Goal: Task Accomplishment & Management: Use online tool/utility

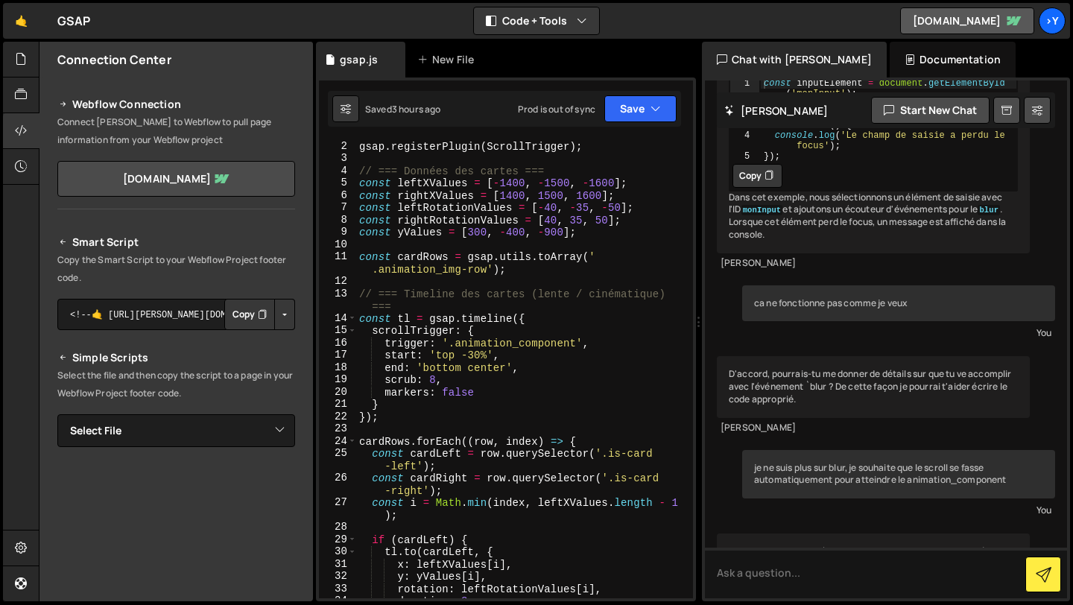
scroll to position [13, 0]
click at [438, 379] on div "gsap . registerPlugin ( ScrollTrigger ) ; // === Données des cartes === const l…" at bounding box center [521, 387] width 331 height 495
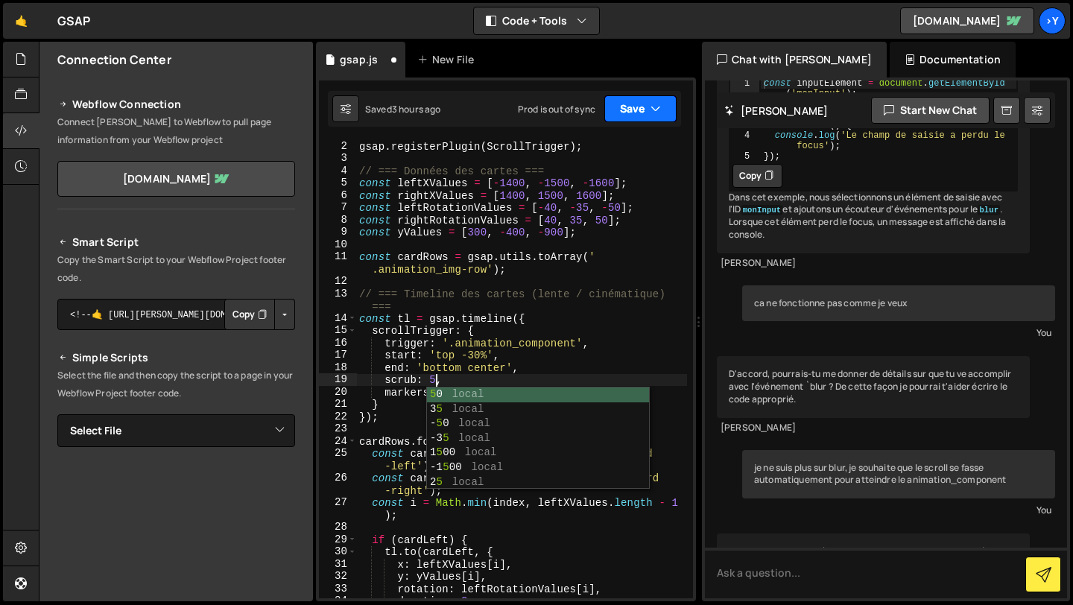
click at [614, 106] on button "Save" at bounding box center [640, 108] width 72 height 27
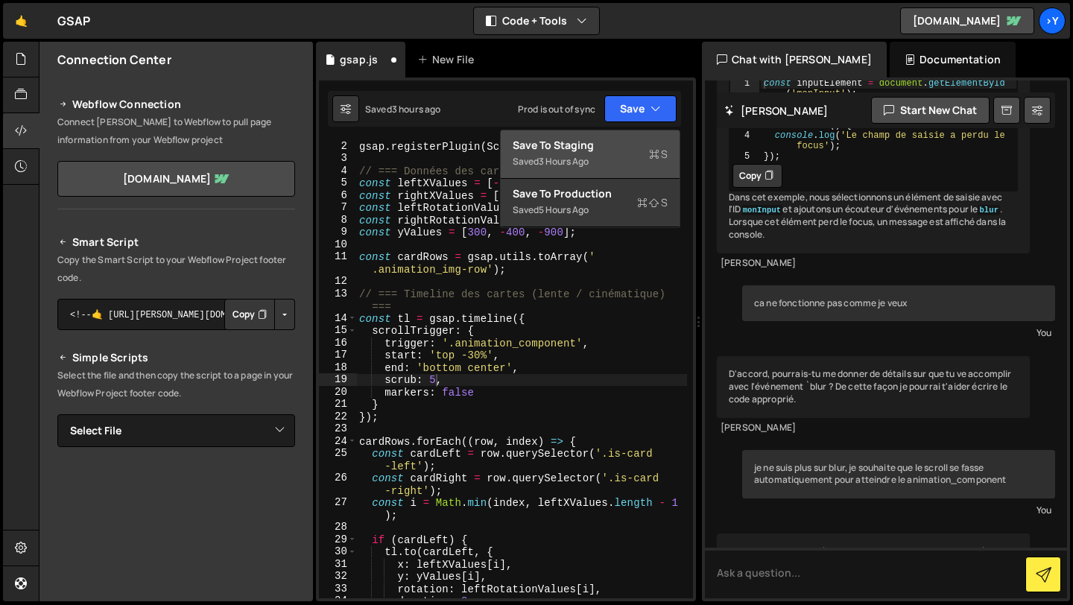
click at [615, 156] on div "Saved 3 hours ago" at bounding box center [589, 162] width 155 height 18
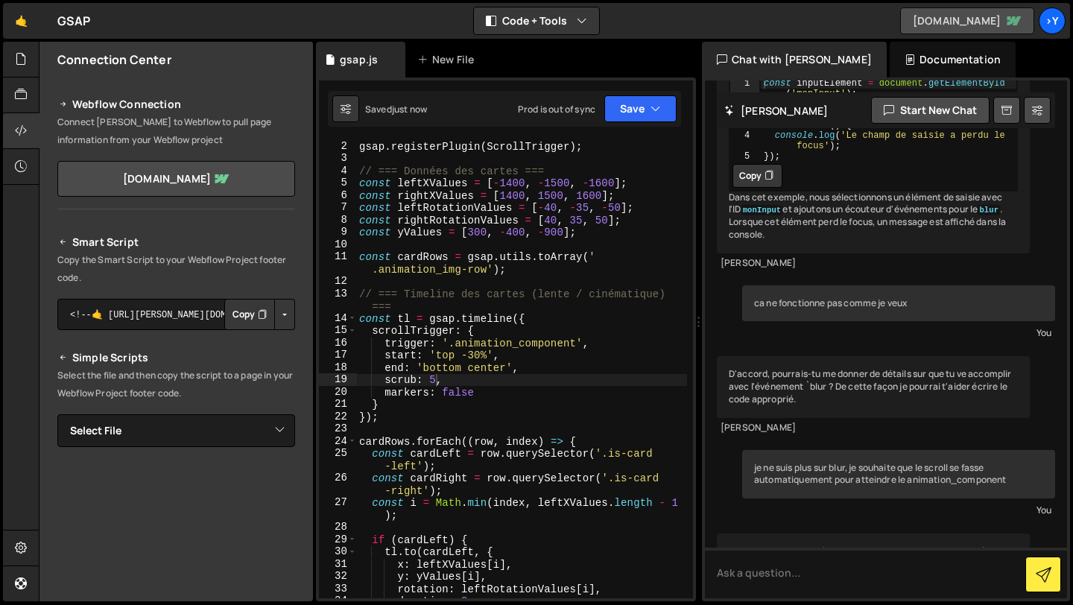
click at [974, 16] on link "[DOMAIN_NAME]" at bounding box center [967, 20] width 134 height 27
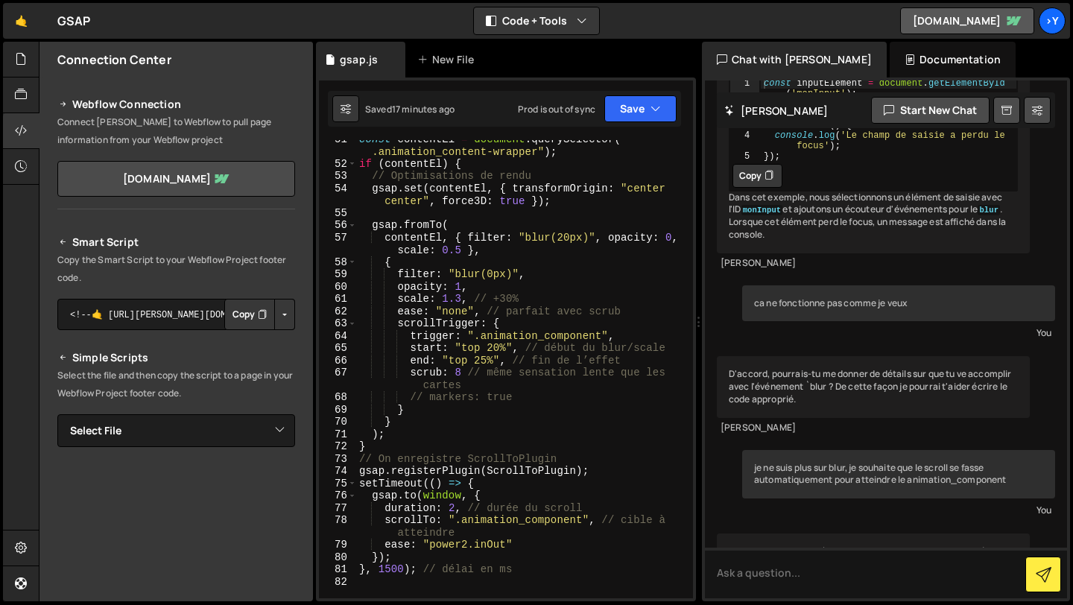
scroll to position [706, 0]
click at [501, 349] on div "const contentEl = document . querySelector ( " .animation_content-wrapper" ) ; …" at bounding box center [521, 381] width 331 height 495
click at [494, 350] on div "const contentEl = document . querySelector ( " .animation_content-wrapper" ) ; …" at bounding box center [521, 381] width 331 height 495
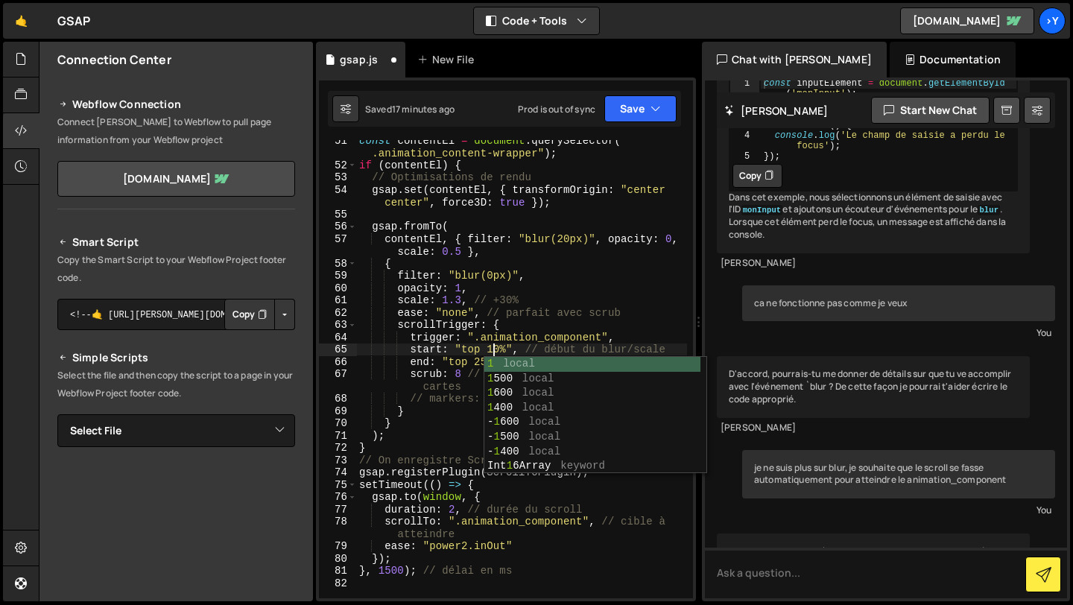
scroll to position [0, 9]
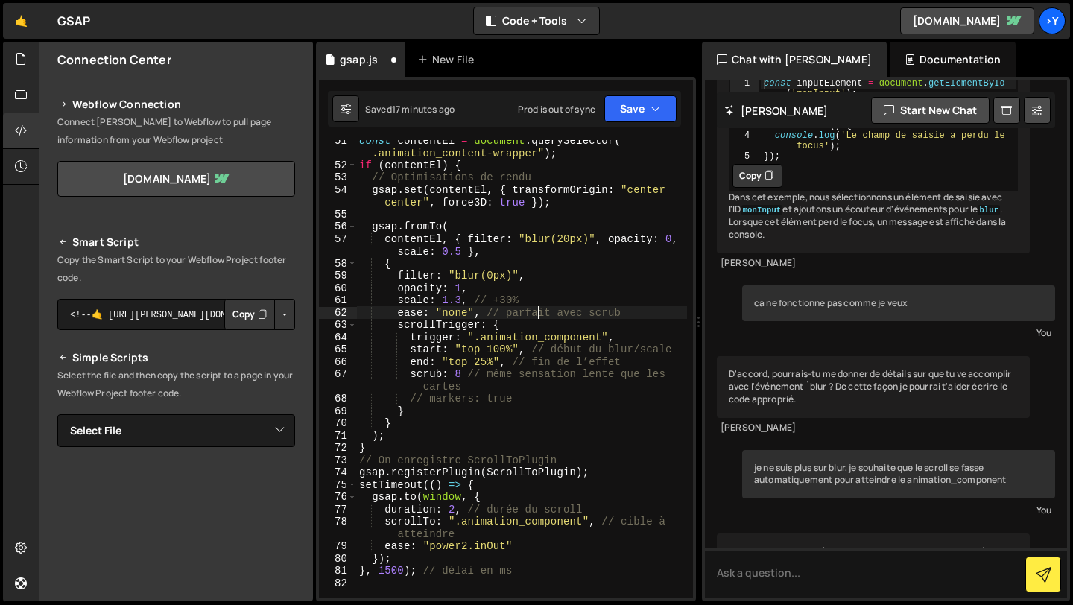
click at [539, 308] on div "const contentEl = document . querySelector ( " .animation_content-wrapper" ) ; …" at bounding box center [521, 381] width 331 height 495
click at [641, 108] on button "Save" at bounding box center [640, 108] width 72 height 27
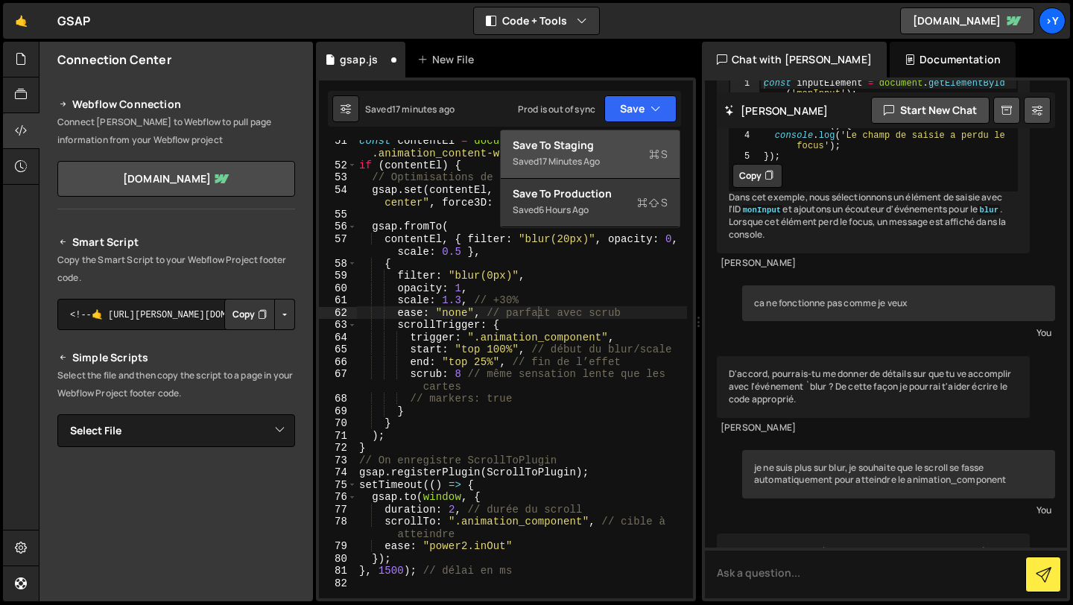
click at [605, 158] on div "Saved 17 minutes ago" at bounding box center [589, 162] width 155 height 18
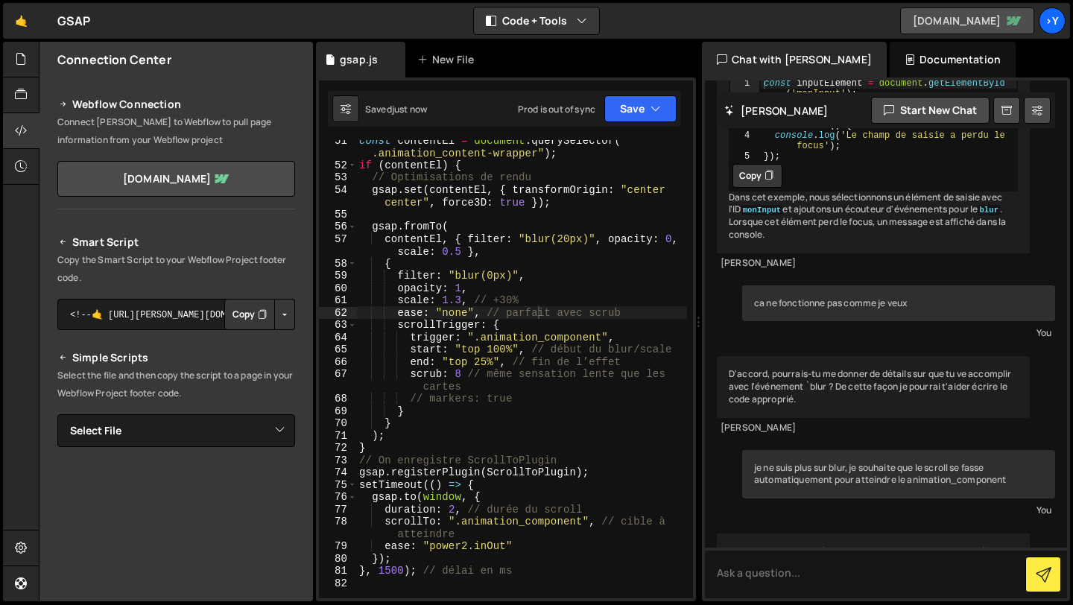
click at [965, 18] on link "[DOMAIN_NAME]" at bounding box center [967, 20] width 134 height 27
click at [653, 102] on icon "button" at bounding box center [655, 108] width 10 height 15
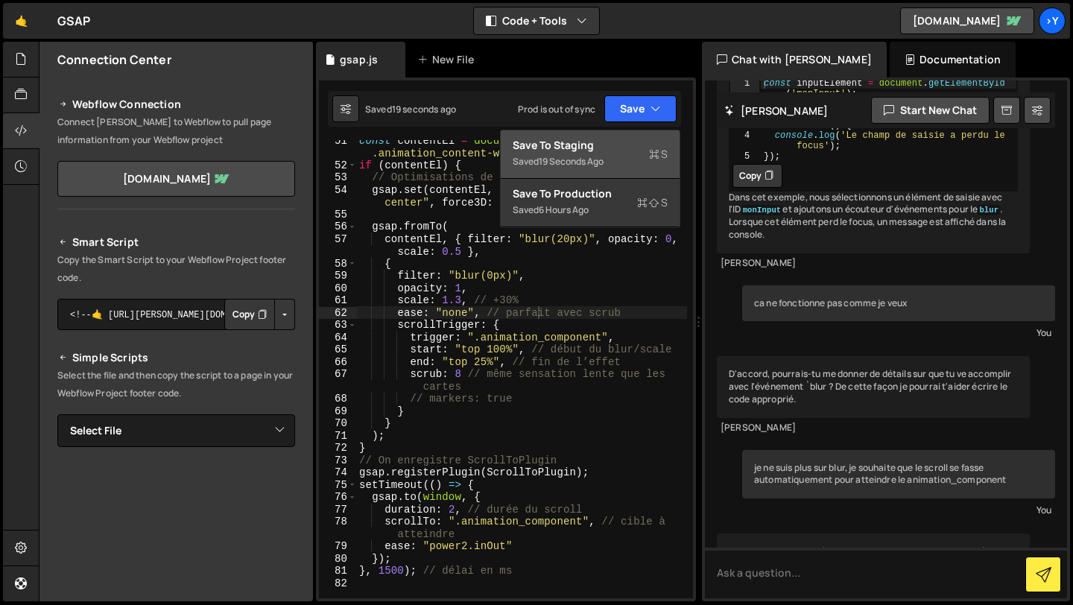
click at [627, 139] on div "Save to Staging S" at bounding box center [589, 145] width 155 height 15
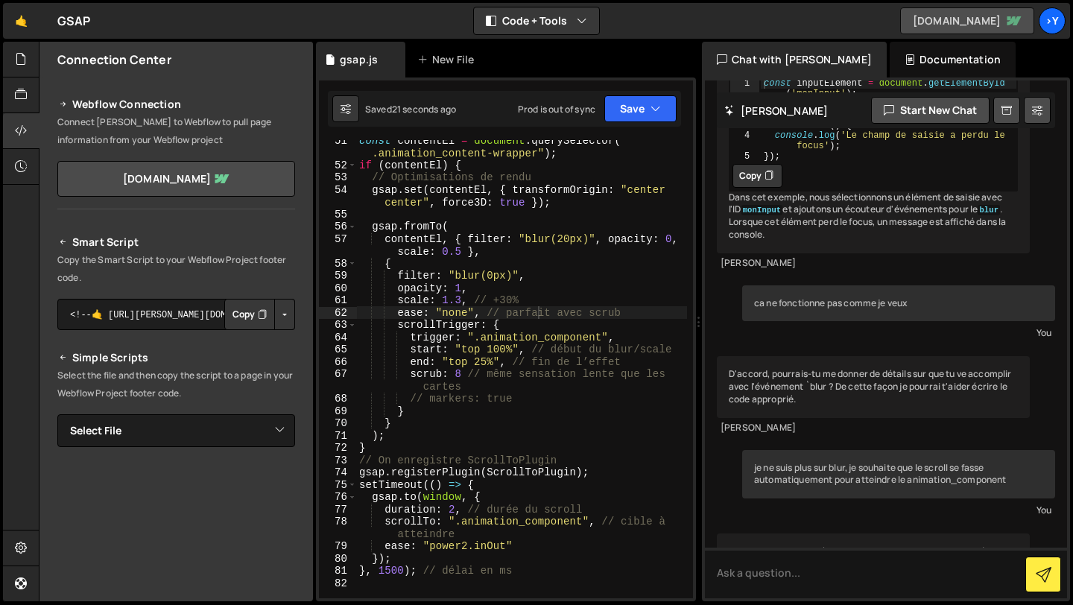
click at [953, 22] on link "[DOMAIN_NAME]" at bounding box center [967, 20] width 134 height 27
click at [506, 349] on div "const contentEl = document . querySelector ( " .animation_content-wrapper" ) ; …" at bounding box center [521, 381] width 331 height 495
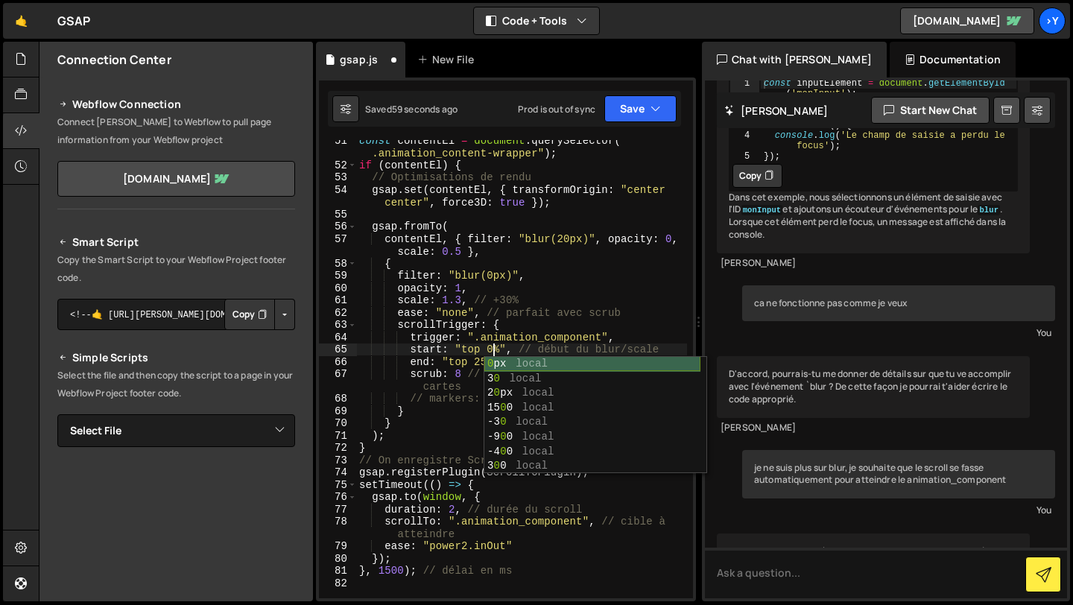
click at [536, 365] on div "0 px local 3 0 local 2 0 px local 15 0 0 local -3 0 local -9 0 0 local -4 0 0 l…" at bounding box center [592, 430] width 216 height 146
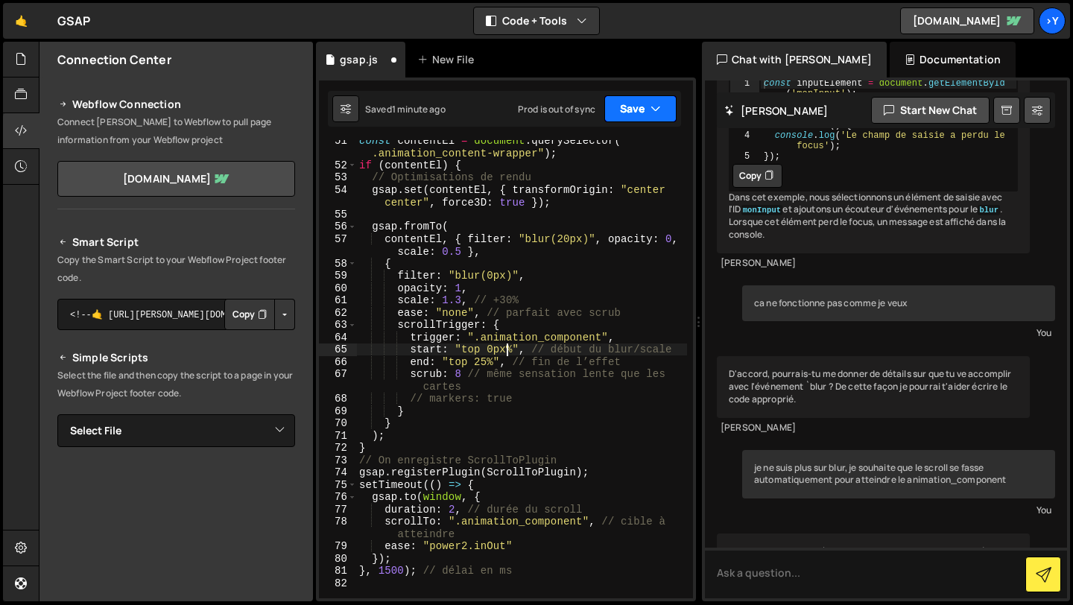
click at [641, 115] on button "Save" at bounding box center [640, 108] width 72 height 27
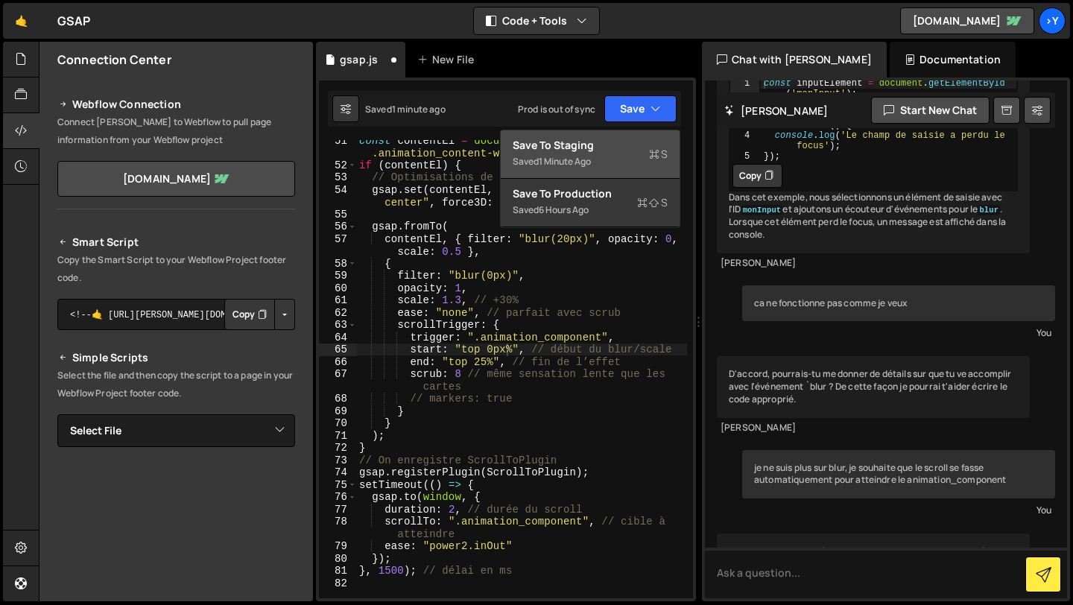
click at [624, 151] on div "Save to Staging S" at bounding box center [589, 145] width 155 height 15
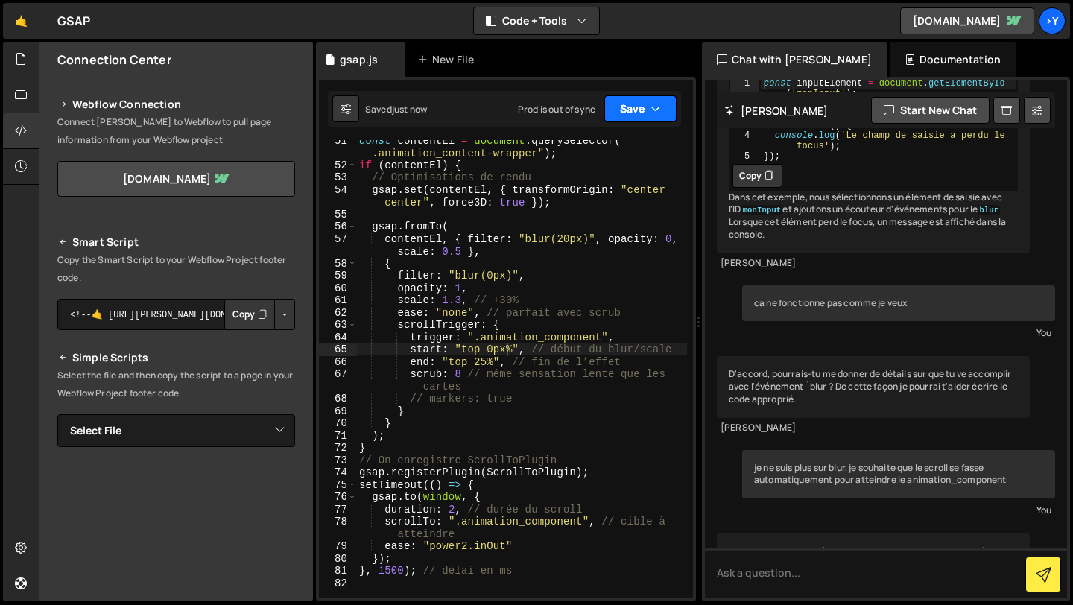
click at [648, 118] on button "Save" at bounding box center [640, 108] width 72 height 27
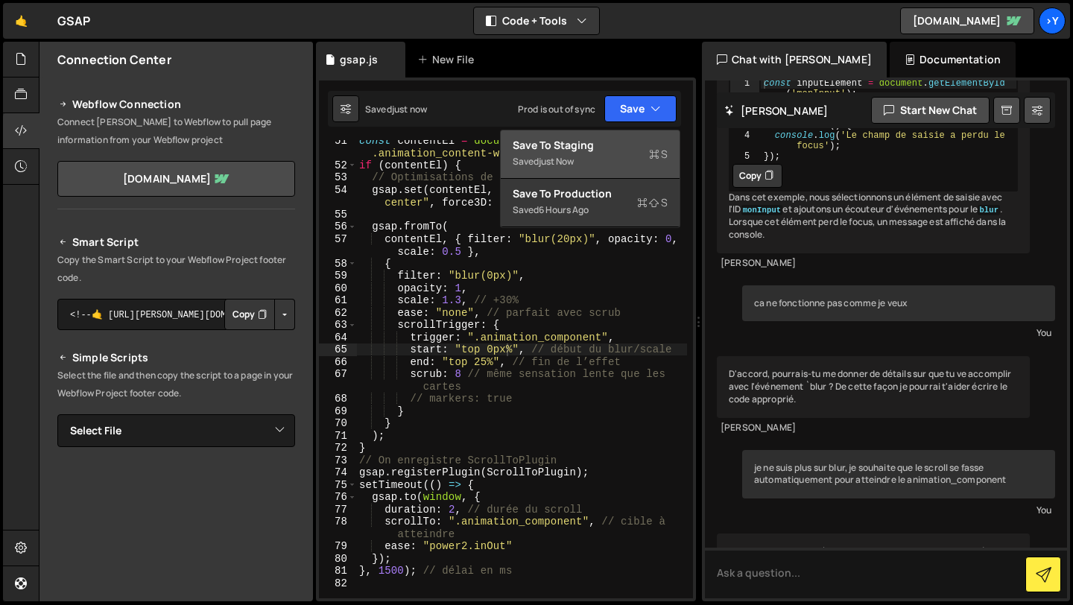
click at [631, 147] on div "Save to Staging S" at bounding box center [589, 145] width 155 height 15
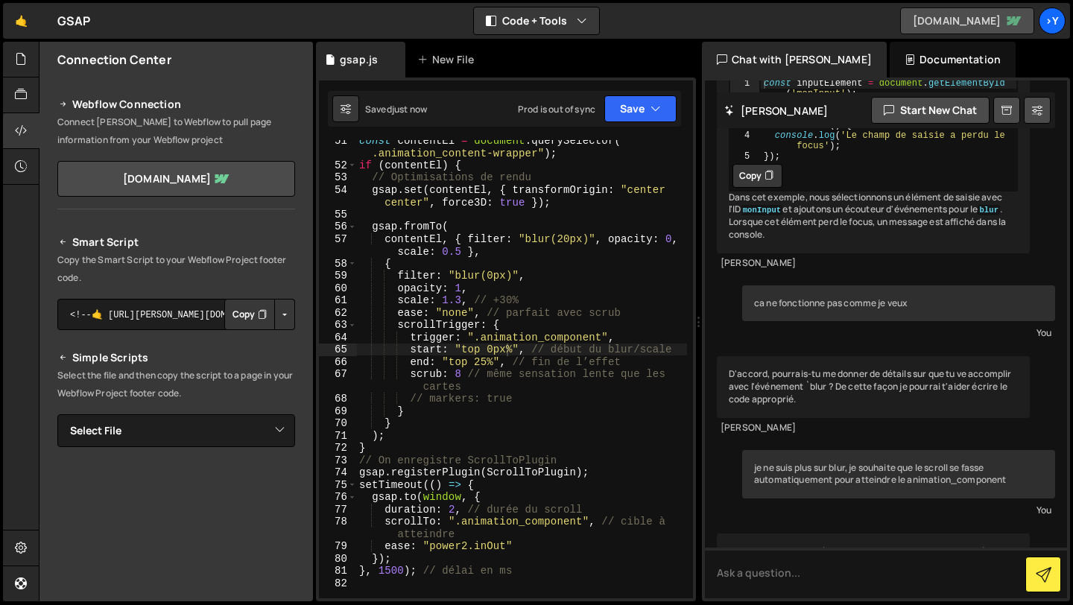
click at [942, 16] on link "[DOMAIN_NAME]" at bounding box center [967, 20] width 134 height 27
click at [494, 349] on div "const contentEl = document . querySelector ( " .animation_content-wrapper" ) ; …" at bounding box center [521, 381] width 331 height 495
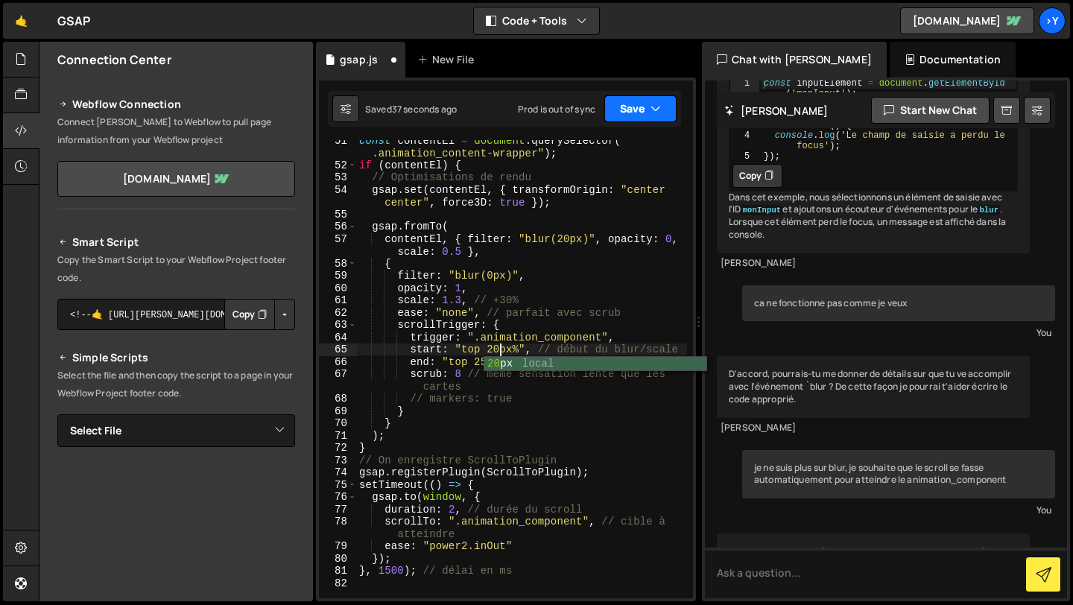
click at [644, 110] on button "Save" at bounding box center [640, 108] width 72 height 27
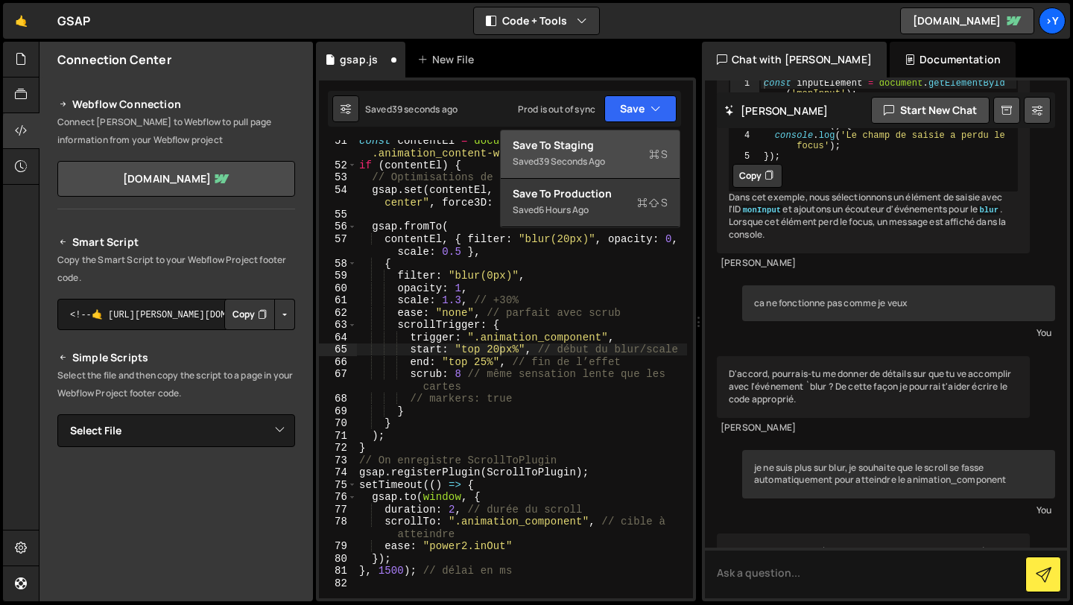
click at [616, 147] on div "Save to Staging S" at bounding box center [589, 145] width 155 height 15
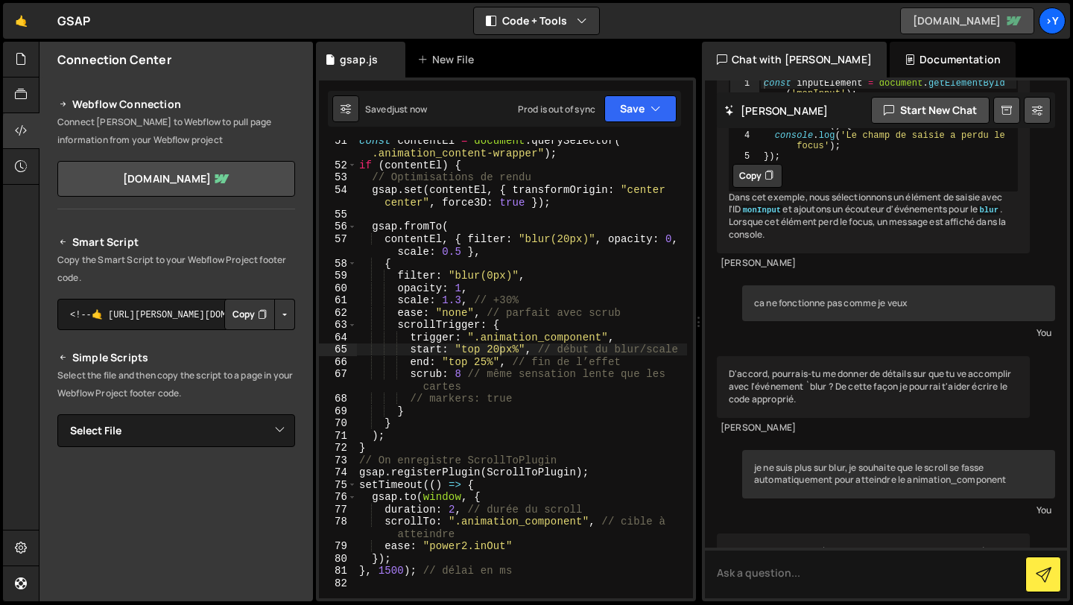
click at [921, 18] on link "[DOMAIN_NAME]" at bounding box center [967, 20] width 134 height 27
click at [495, 350] on div "const contentEl = document . querySelector ( " .animation_content-wrapper" ) ; …" at bounding box center [521, 381] width 331 height 495
click at [502, 349] on div "const contentEl = document . querySelector ( " .animation_content-wrapper" ) ; …" at bounding box center [521, 381] width 331 height 495
click at [638, 110] on button "Save" at bounding box center [640, 108] width 72 height 27
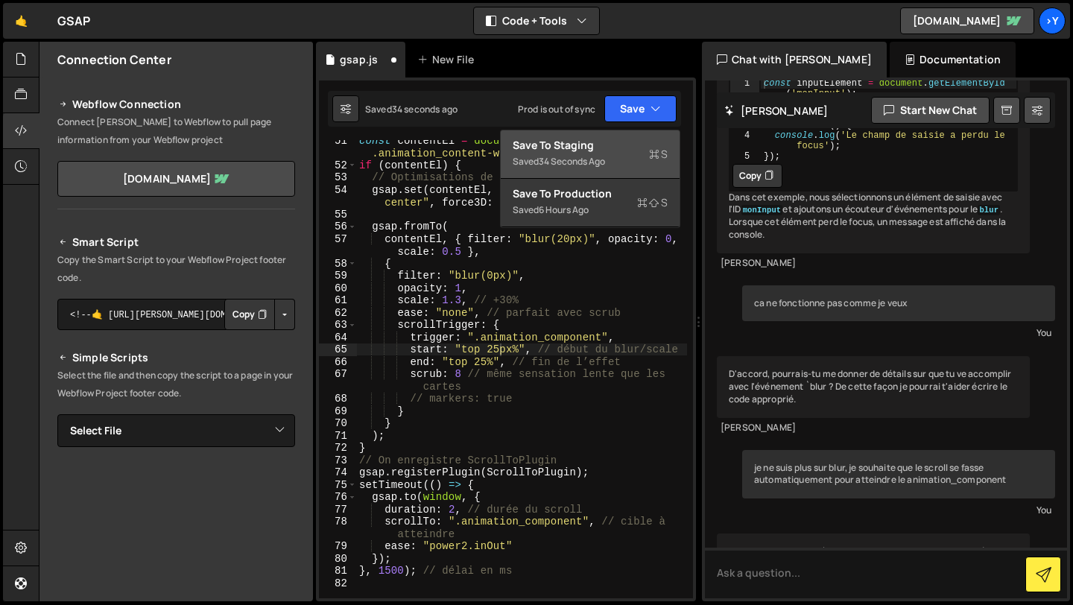
click at [618, 159] on div "Saved 34 seconds ago" at bounding box center [589, 162] width 155 height 18
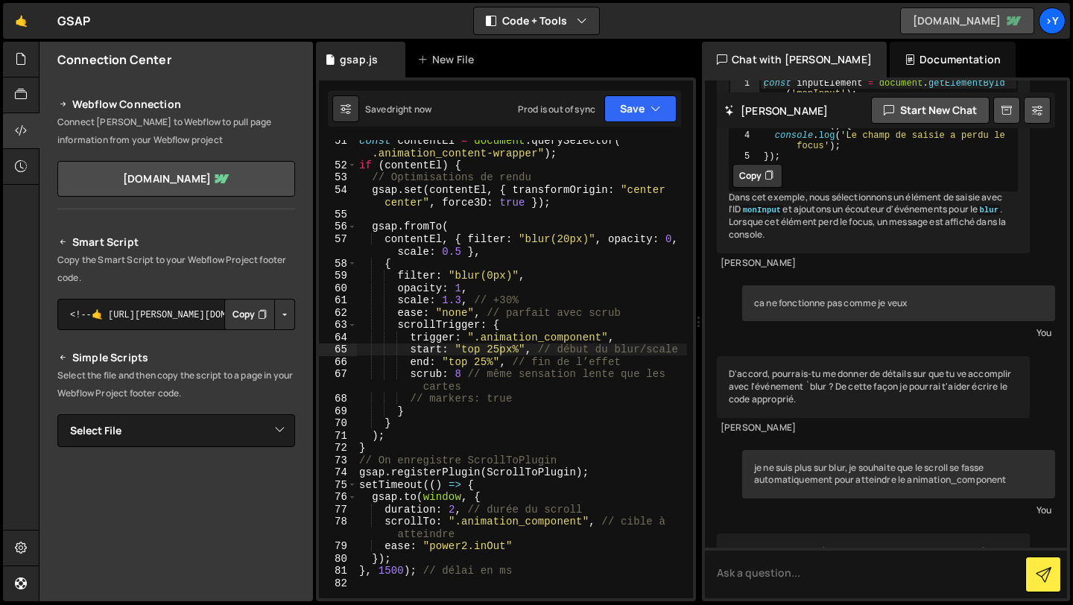
click at [917, 23] on link "[DOMAIN_NAME]" at bounding box center [967, 20] width 134 height 27
click at [489, 361] on div "const contentEl = document . querySelector ( " .animation_content-wrapper" ) ; …" at bounding box center [521, 381] width 331 height 495
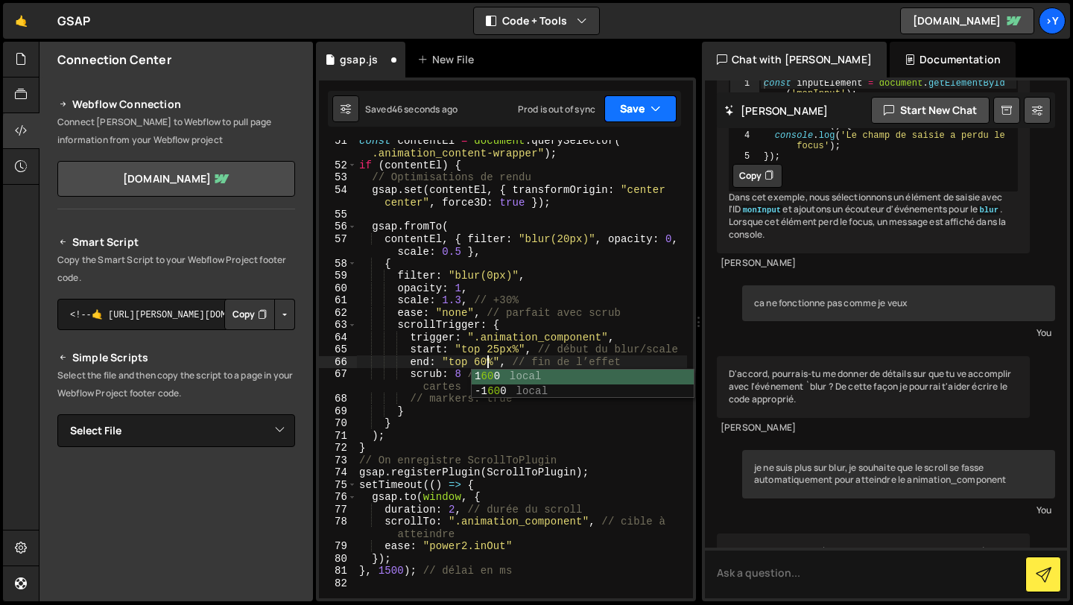
click at [642, 106] on button "Save" at bounding box center [640, 108] width 72 height 27
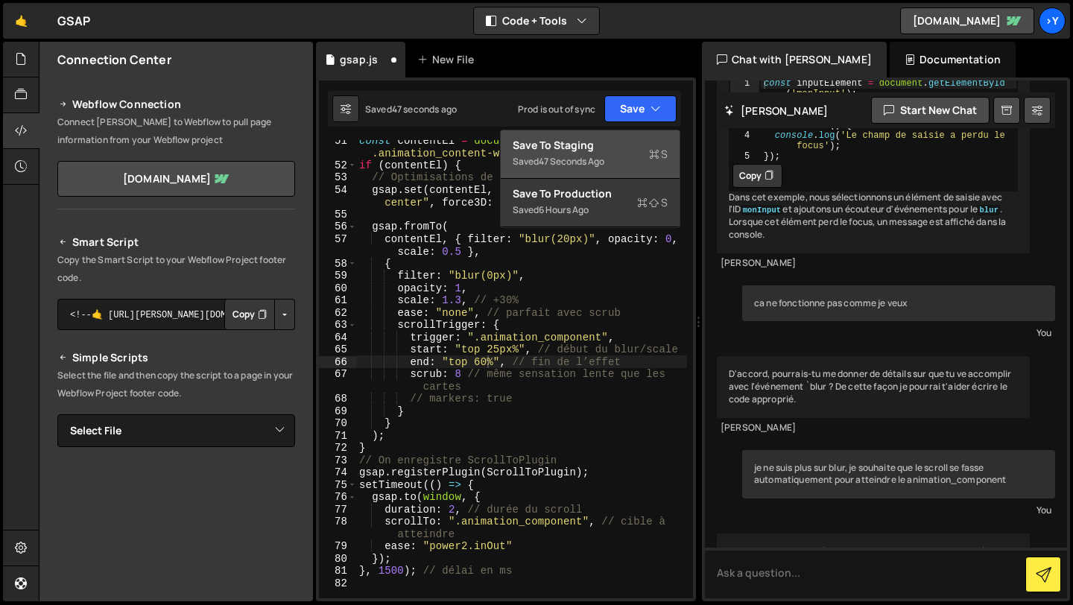
click at [599, 165] on div "47 seconds ago" at bounding box center [572, 161] width 66 height 13
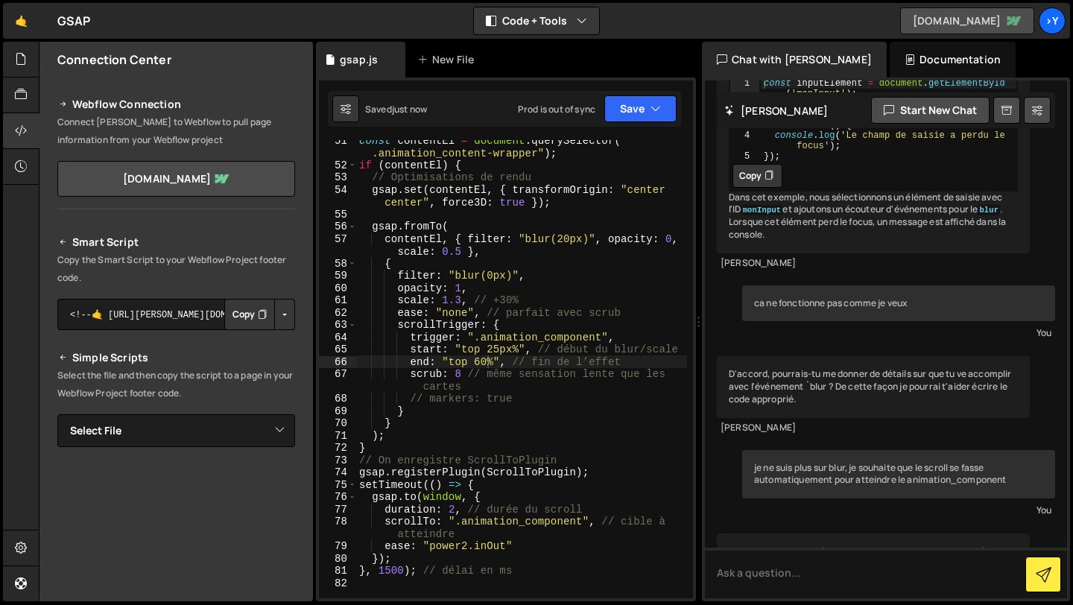
click at [945, 25] on link "[DOMAIN_NAME]" at bounding box center [967, 20] width 134 height 27
click at [900, 25] on link "[DOMAIN_NAME]" at bounding box center [967, 20] width 134 height 27
click at [486, 362] on div "const contentEl = document . querySelector ( " .animation_content-wrapper" ) ; …" at bounding box center [521, 381] width 331 height 495
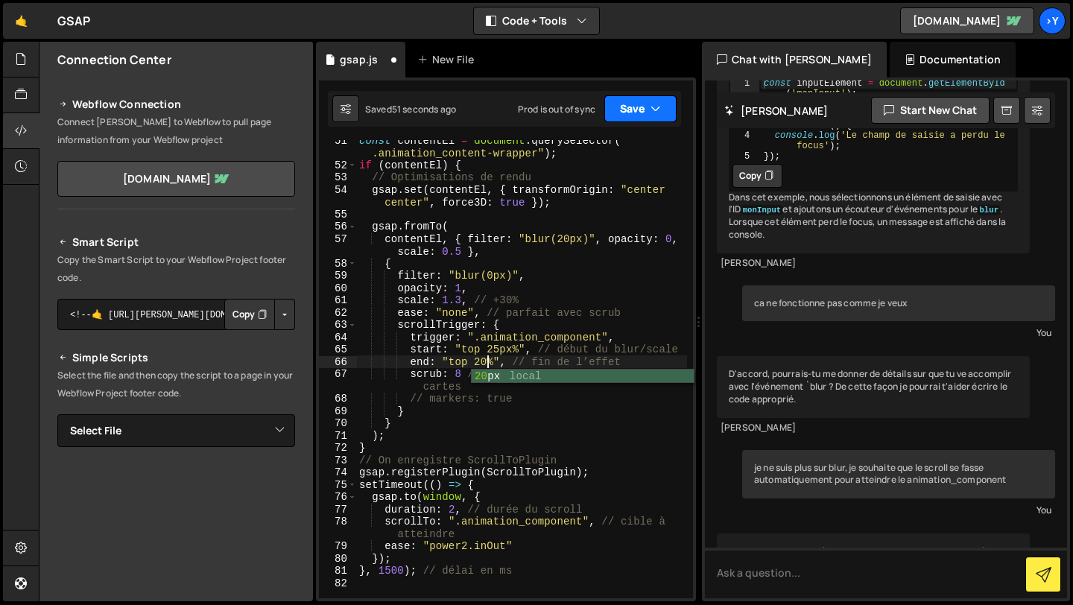
click at [650, 107] on button "Save" at bounding box center [640, 108] width 72 height 27
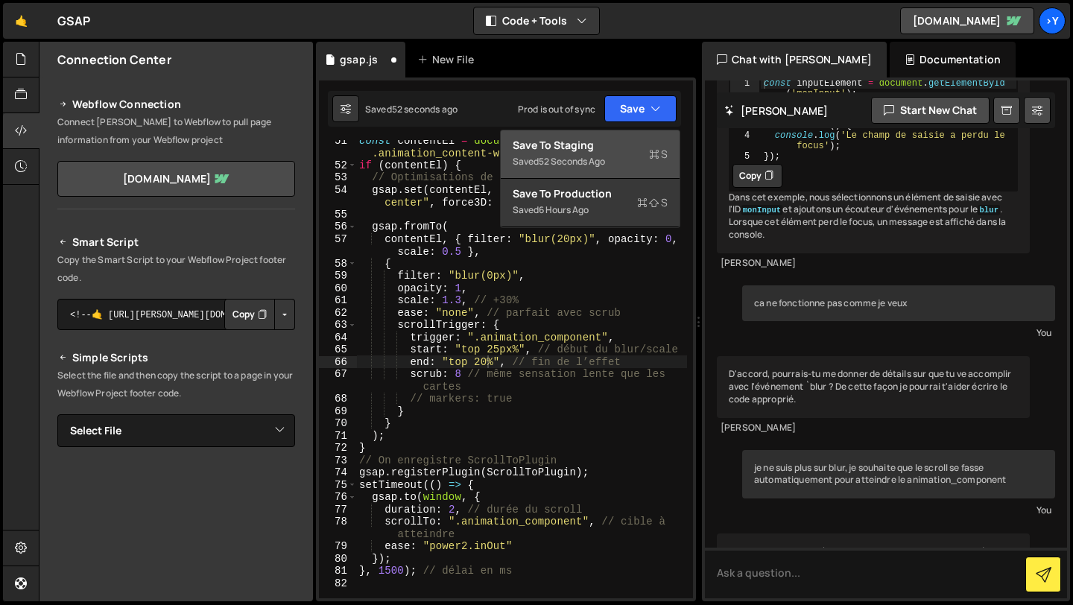
click at [623, 143] on div "Save to Staging S" at bounding box center [589, 145] width 155 height 15
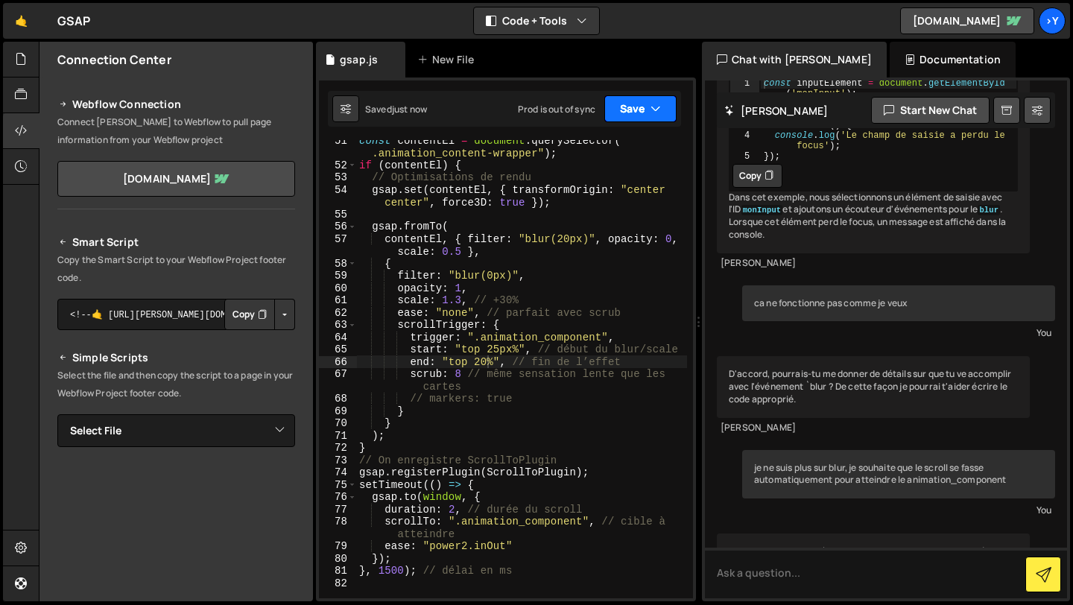
click at [658, 98] on button "Save" at bounding box center [640, 108] width 72 height 27
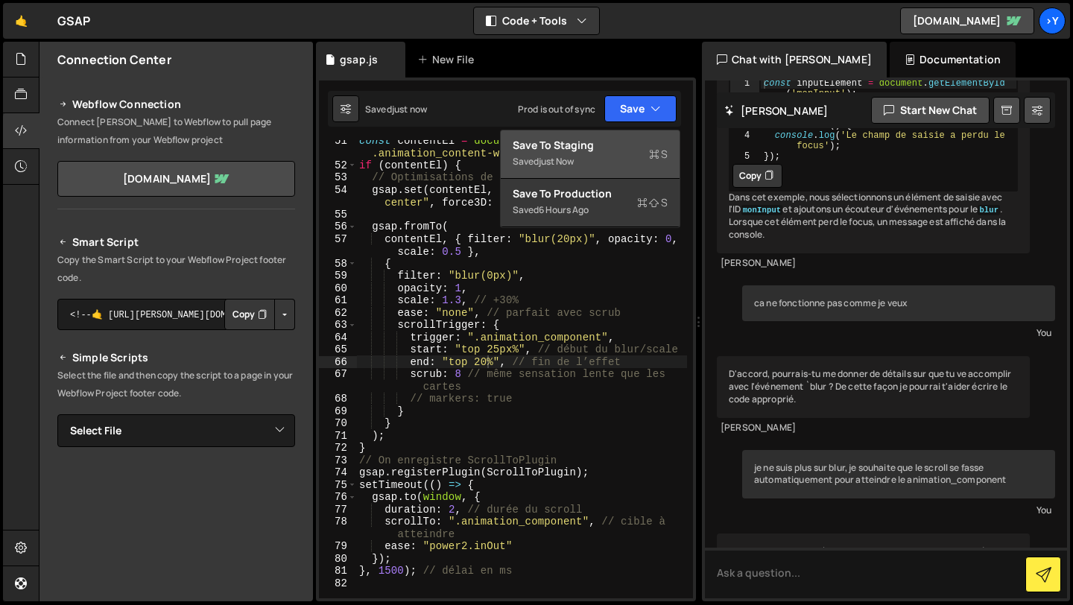
click at [621, 139] on div "Save to Staging S" at bounding box center [589, 145] width 155 height 15
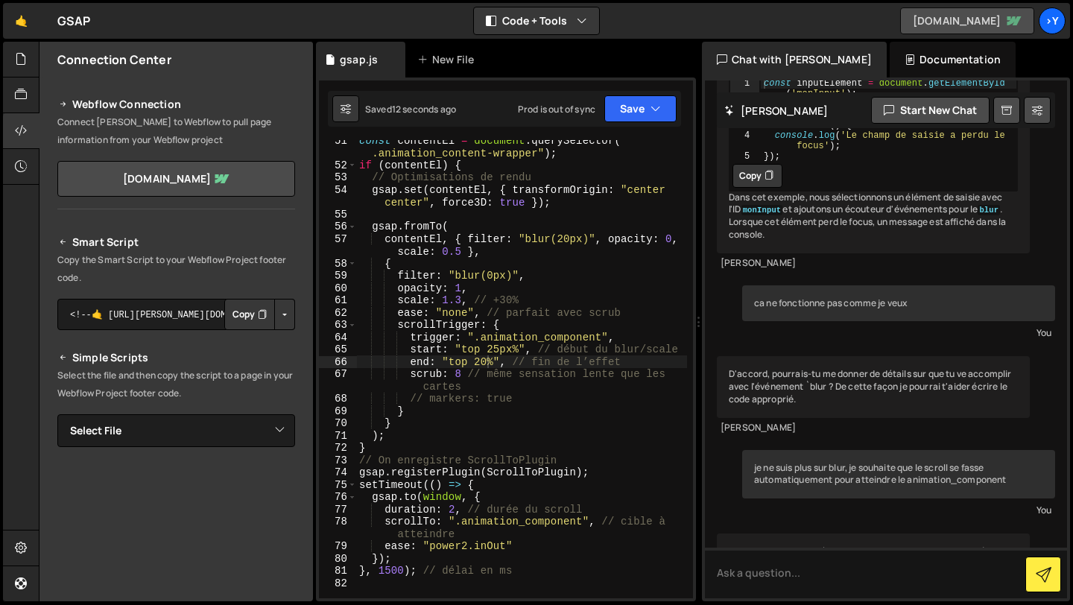
click at [915, 28] on link "[DOMAIN_NAME]" at bounding box center [967, 20] width 134 height 27
click at [498, 349] on div "const contentEl = document . querySelector ( " .animation_content-wrapper" ) ; …" at bounding box center [521, 381] width 331 height 495
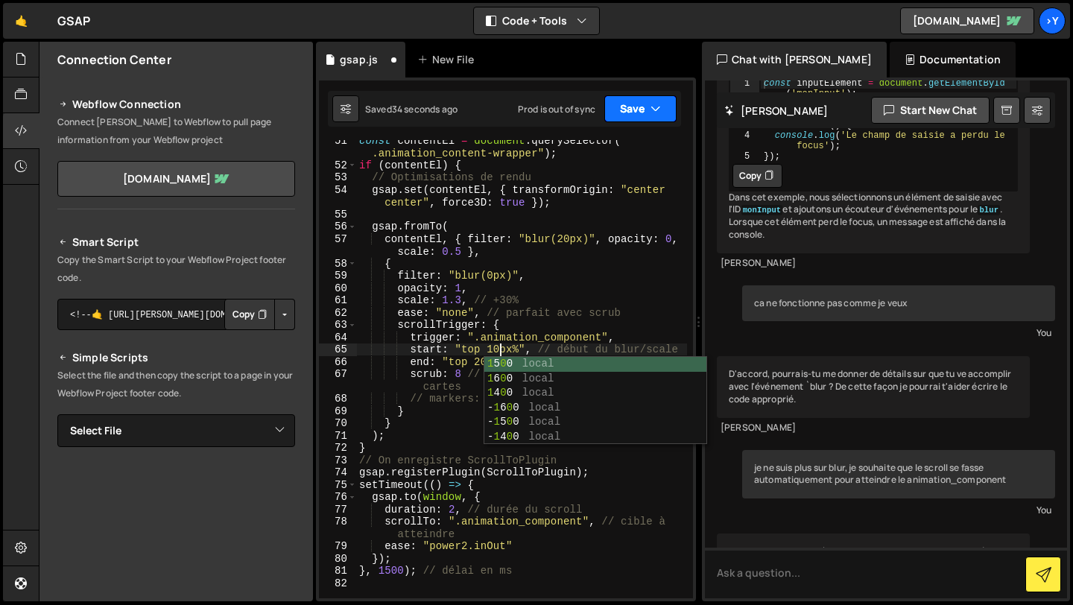
click at [643, 97] on button "Save" at bounding box center [640, 108] width 72 height 27
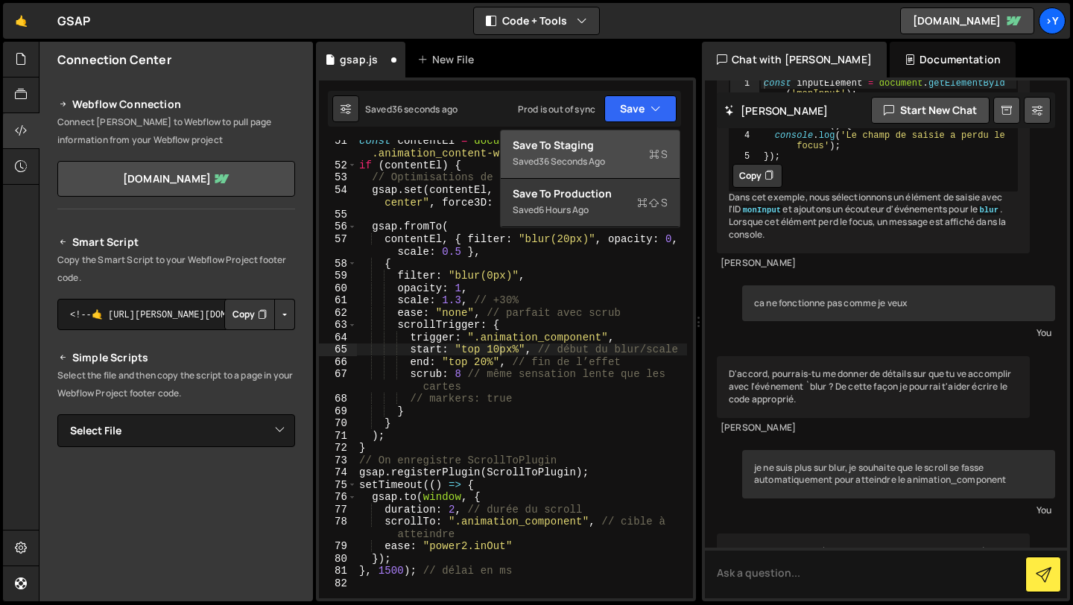
click at [605, 150] on div "Save to Staging S" at bounding box center [589, 145] width 155 height 15
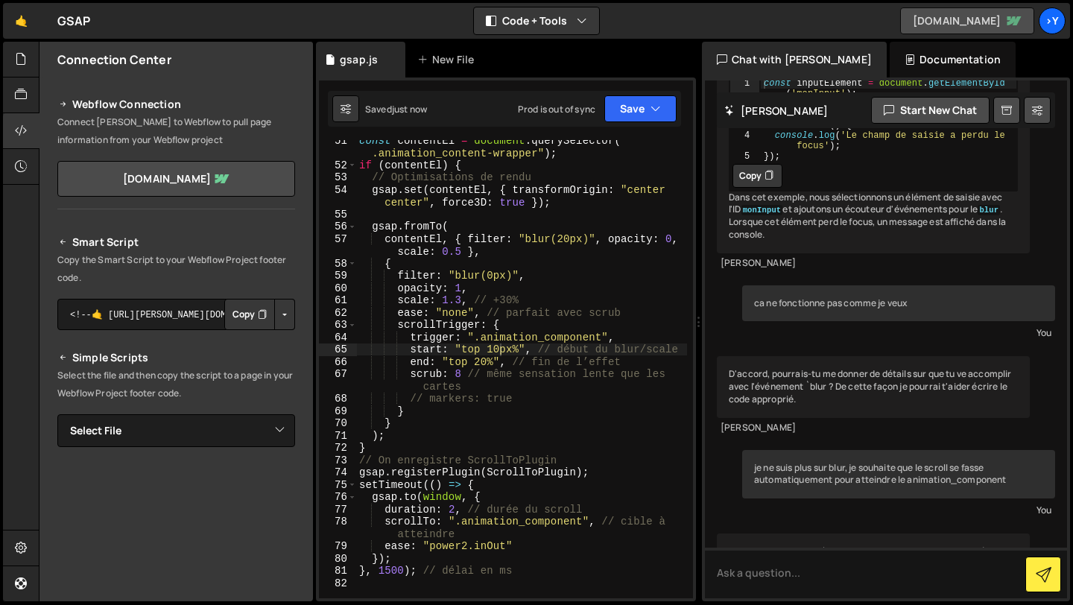
click at [943, 19] on link "[DOMAIN_NAME]" at bounding box center [967, 20] width 134 height 27
click at [512, 351] on div "const contentEl = document . querySelector ( " .animation_content-wrapper" ) ; …" at bounding box center [521, 381] width 331 height 495
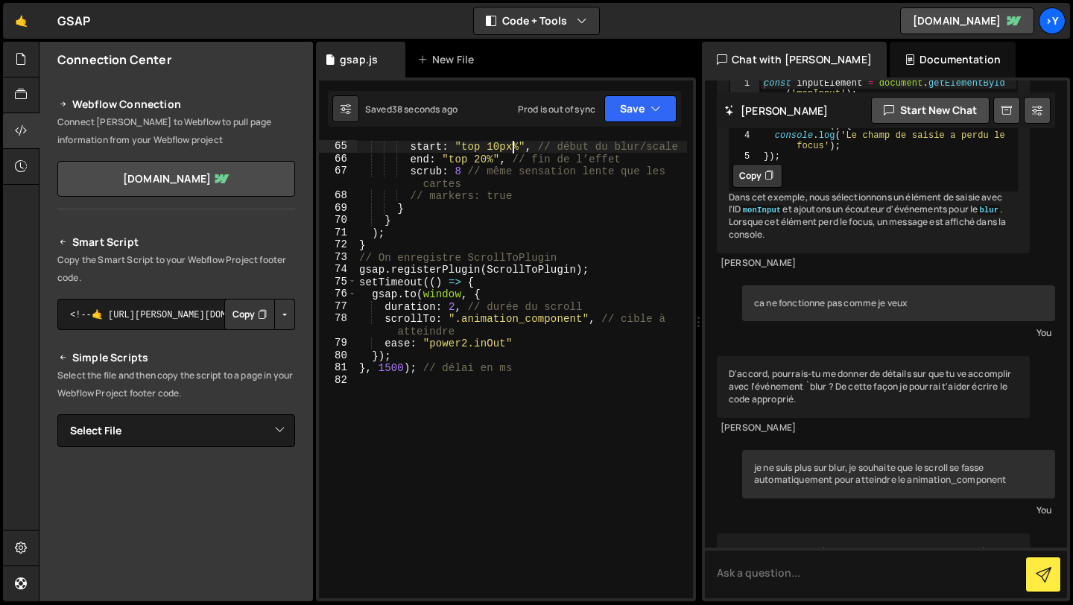
scroll to position [920, 0]
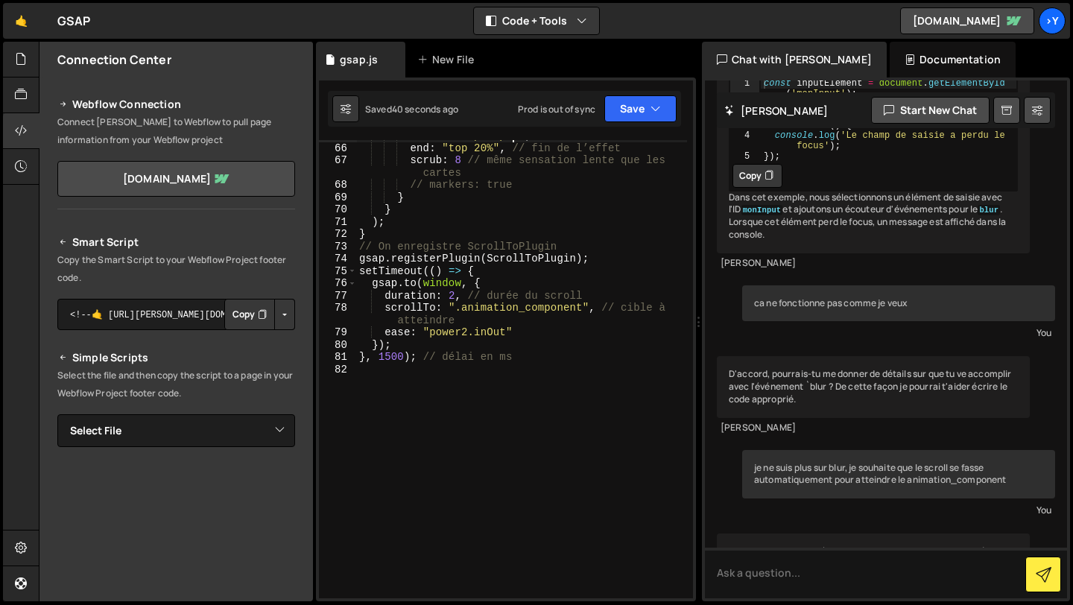
type textarea "}, 1500); // délai en ms"
click at [552, 355] on div "start : "top 10px%" , // début du blur/scale end : "top 20%" , // fin de l’effe…" at bounding box center [521, 371] width 331 height 483
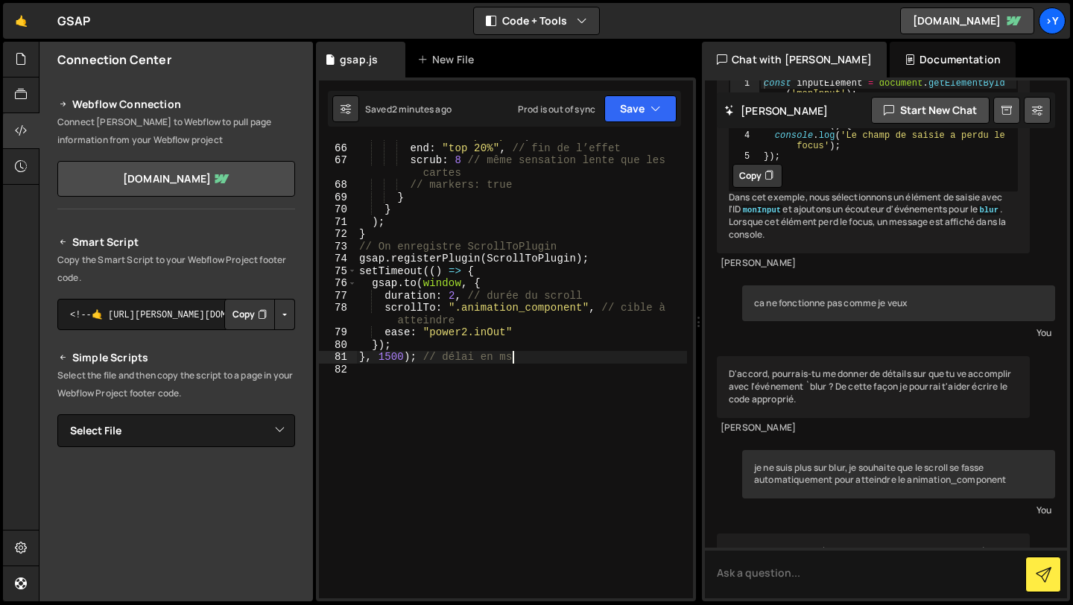
type textarea "}, 1500); // délai en ms"
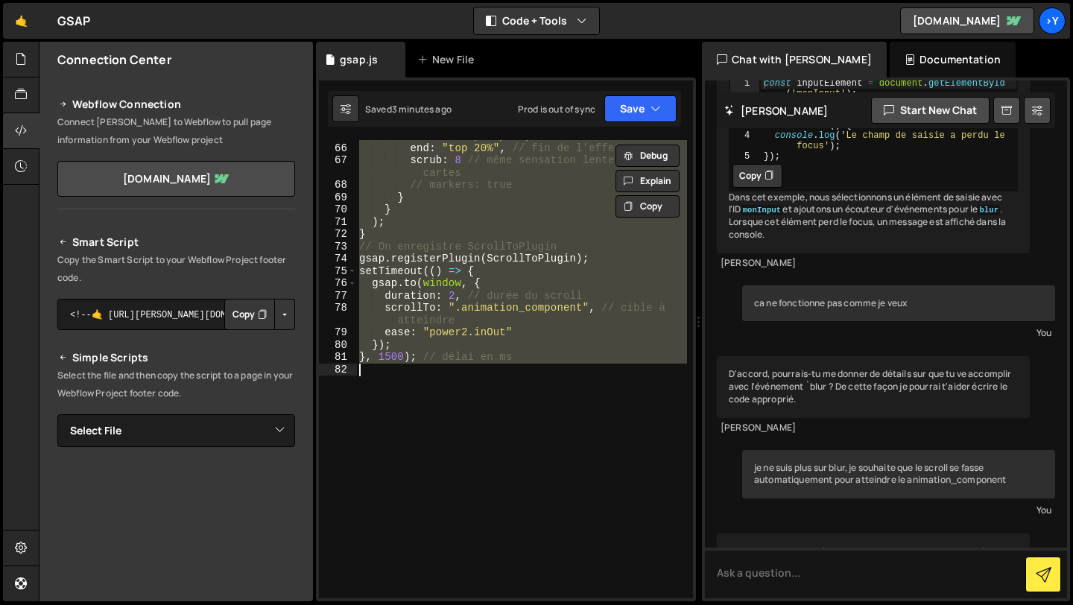
click at [492, 381] on div "start : "top 10px%" , // début du blur/scale end : "top 20%" , // fin de l’effe…" at bounding box center [521, 369] width 331 height 458
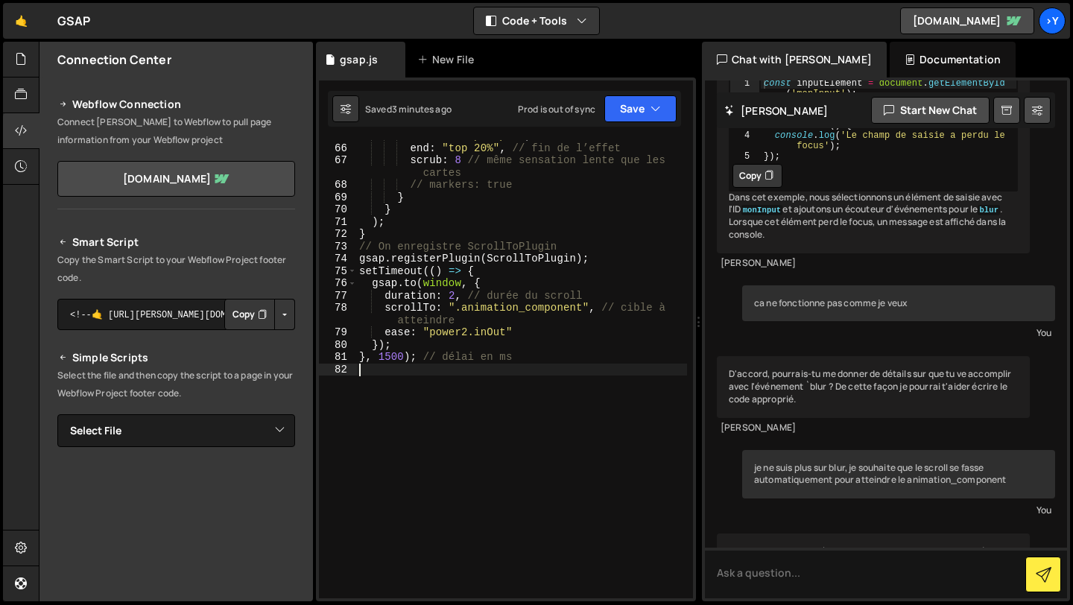
click at [512, 343] on div "start : "top 10px%" , // début du blur/scale end : "top 20%" , // fin de l’effe…" at bounding box center [521, 371] width 331 height 483
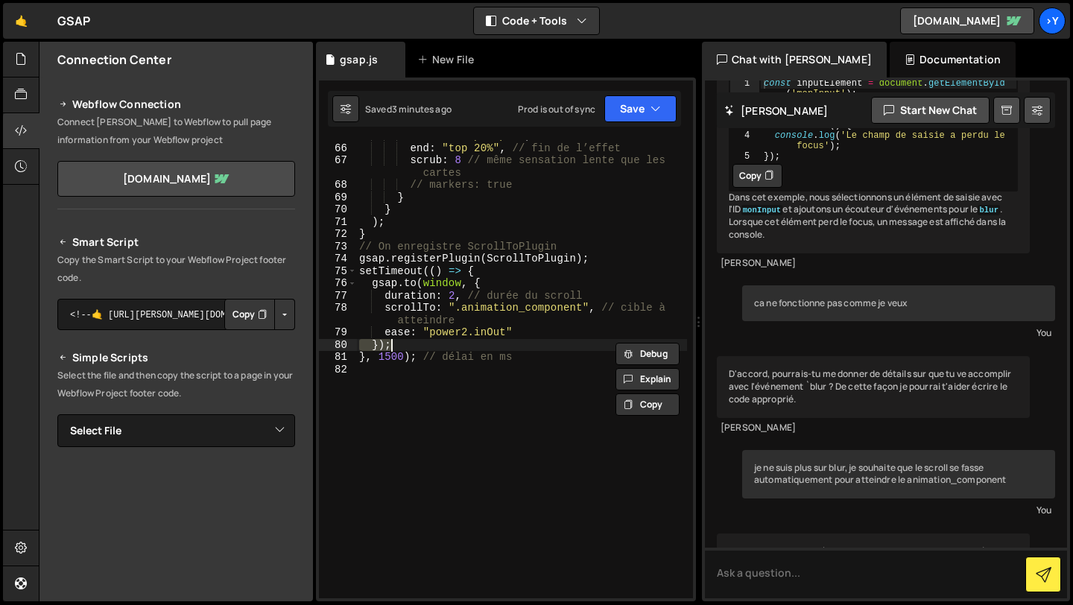
click at [512, 343] on div "start : "top 10px%" , // début du blur/scale end : "top 20%" , // fin de l’effe…" at bounding box center [521, 371] width 331 height 483
click at [512, 352] on div "start : "top 10px%" , // début du blur/scale end : "top 20%" , // fin de l’effe…" at bounding box center [521, 371] width 331 height 483
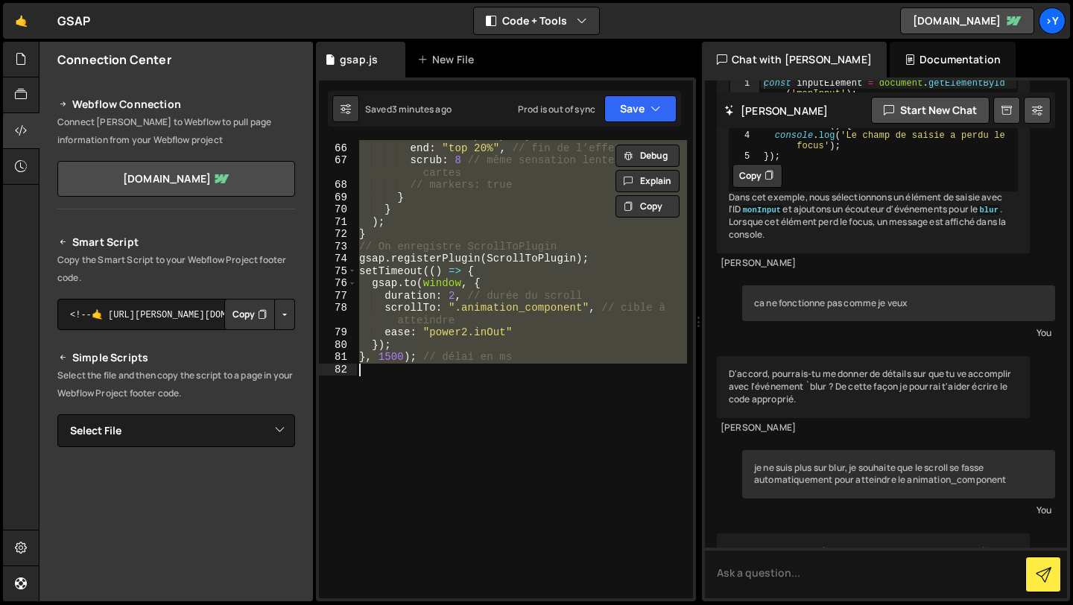
paste textarea ");"
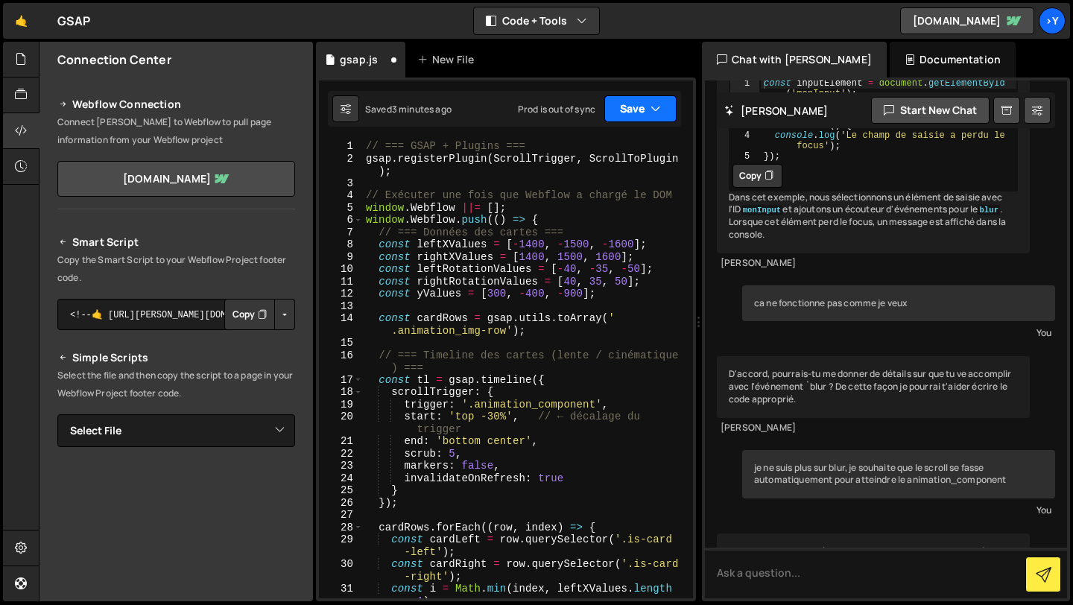
click at [629, 117] on button "Save" at bounding box center [640, 108] width 72 height 27
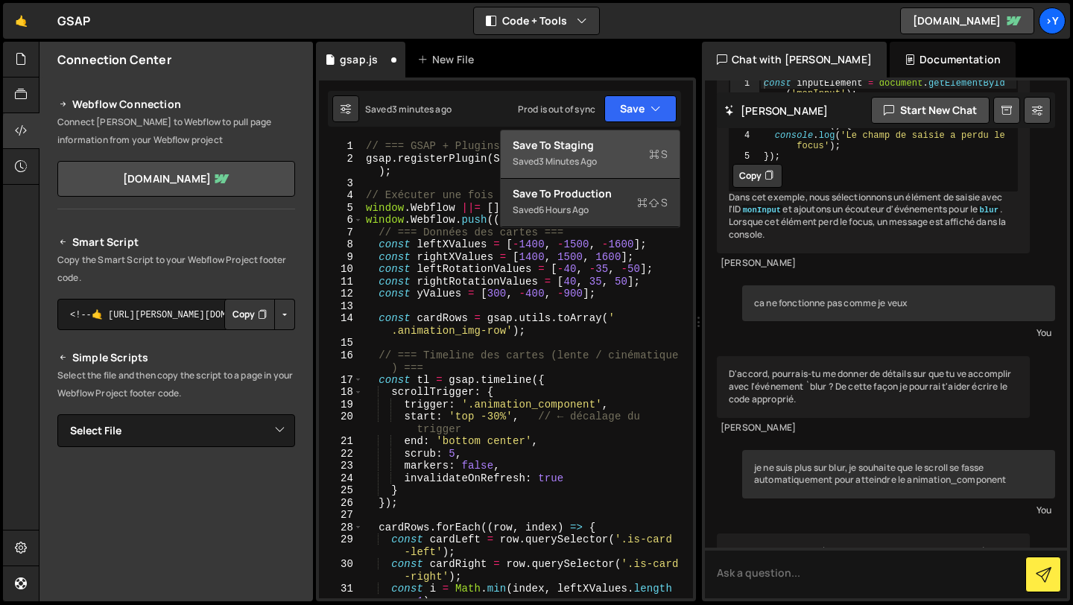
click at [612, 150] on div "Save to Staging S" at bounding box center [589, 145] width 155 height 15
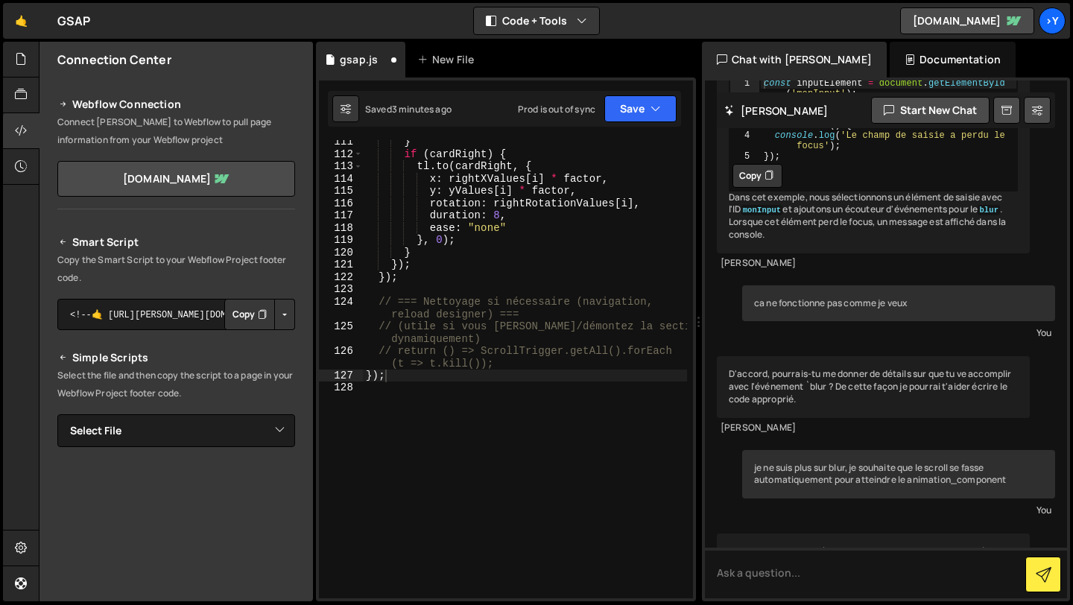
scroll to position [1602, 0]
click at [927, 26] on link "[DOMAIN_NAME]" at bounding box center [967, 20] width 134 height 27
click at [532, 202] on div "} if ( cardRight ) { tl . to ( cardRight , { x : rightXValues [ i ] * factor , …" at bounding box center [525, 377] width 324 height 483
type textarea "});"
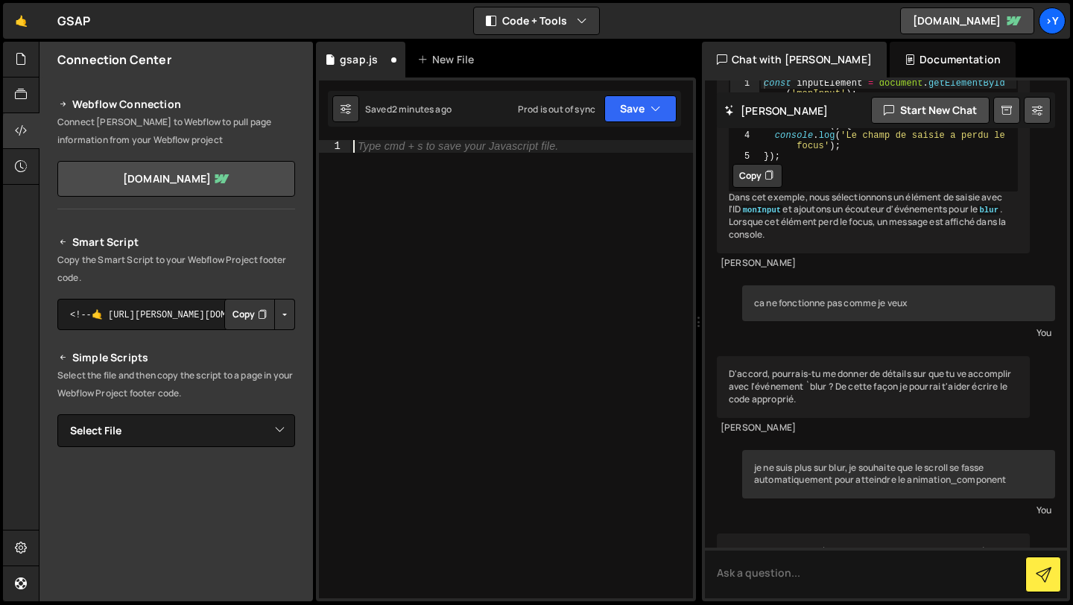
click at [454, 280] on div "Type cmd + s to save your Javascript file." at bounding box center [521, 381] width 343 height 483
paste textarea "});"
type textarea "});"
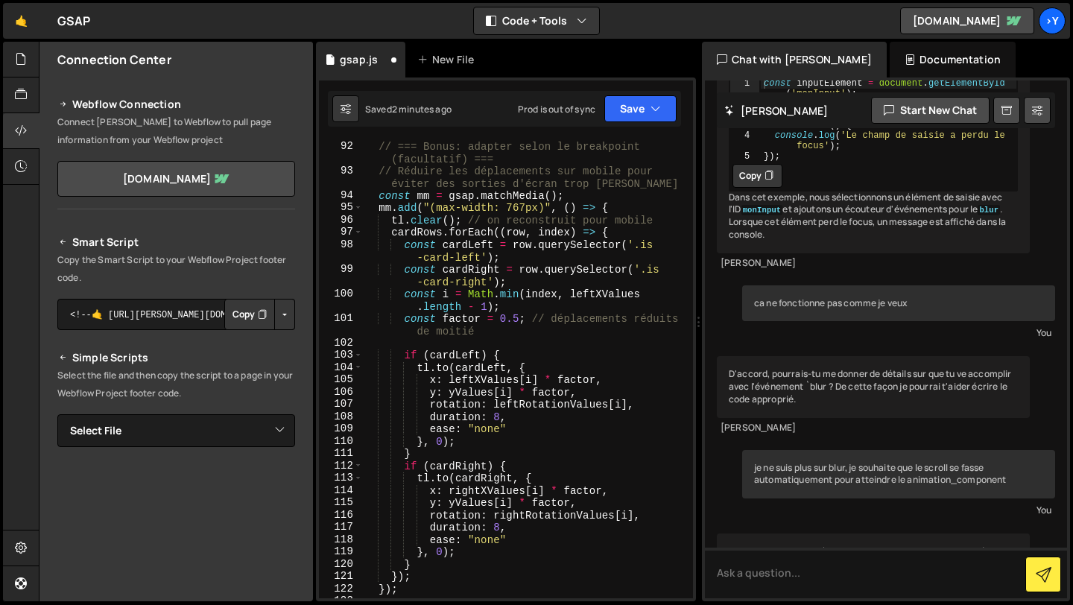
scroll to position [1315, 0]
click at [633, 115] on button "Save" at bounding box center [640, 108] width 72 height 27
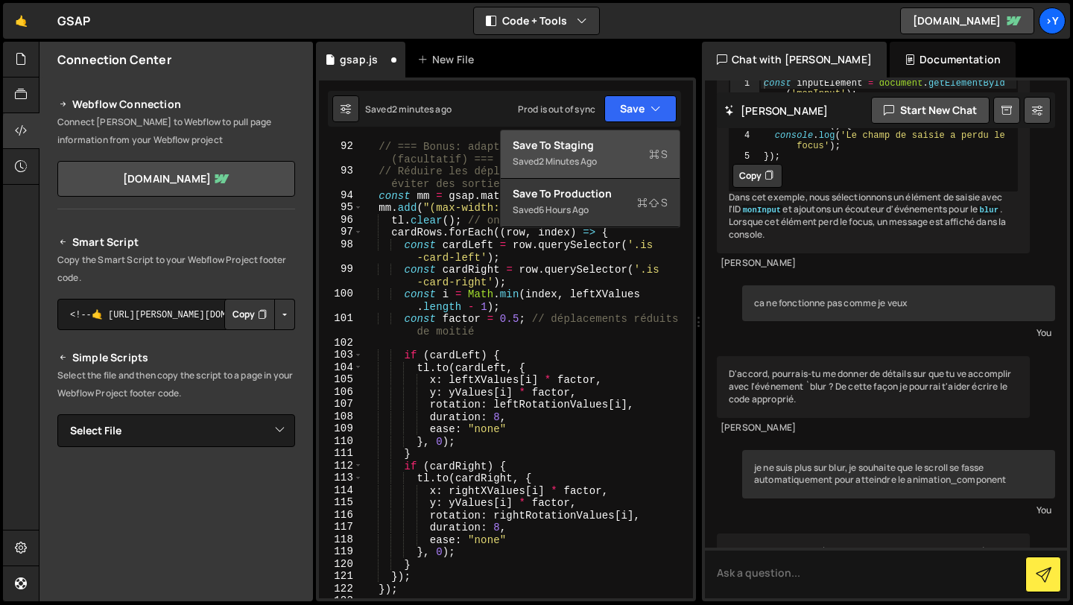
click at [607, 143] on div "Save to Staging S" at bounding box center [589, 145] width 155 height 15
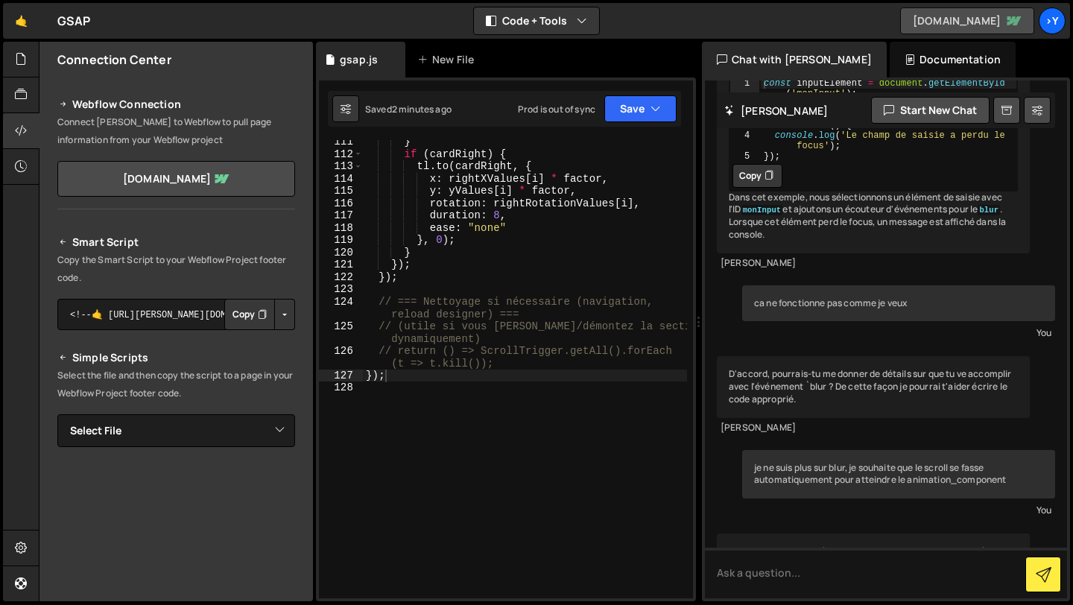
click at [966, 16] on link "[DOMAIN_NAME]" at bounding box center [967, 20] width 134 height 27
click at [564, 428] on div "} if ( cardRight ) { tl . to ( cardRight , { x : rightXValues [ i ] * factor , …" at bounding box center [525, 377] width 324 height 483
type textarea "});"
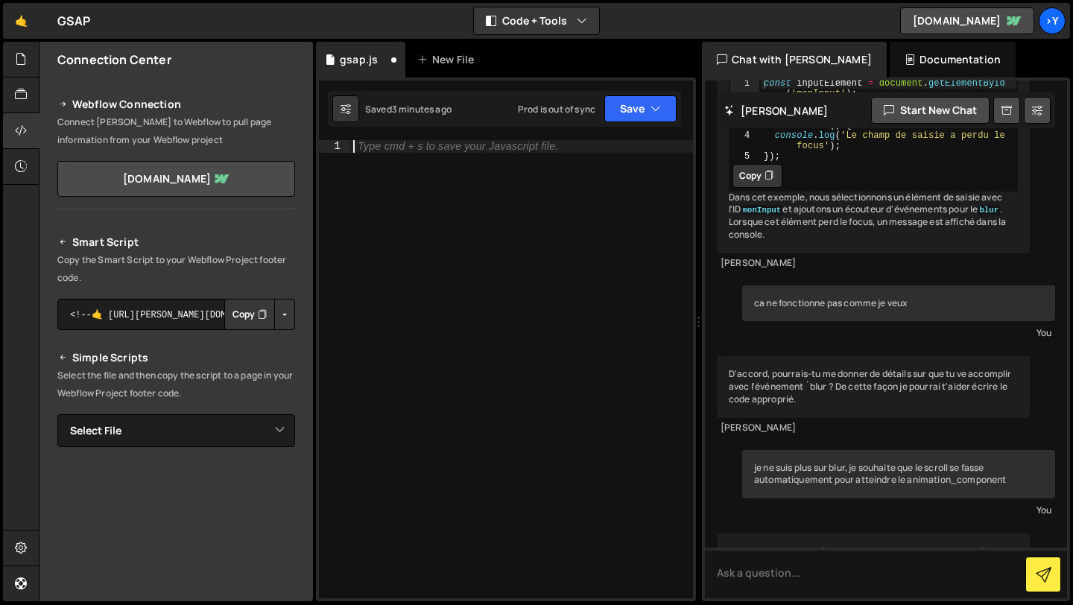
click at [438, 149] on div "Type cmd + s to save your Javascript file." at bounding box center [458, 146] width 200 height 11
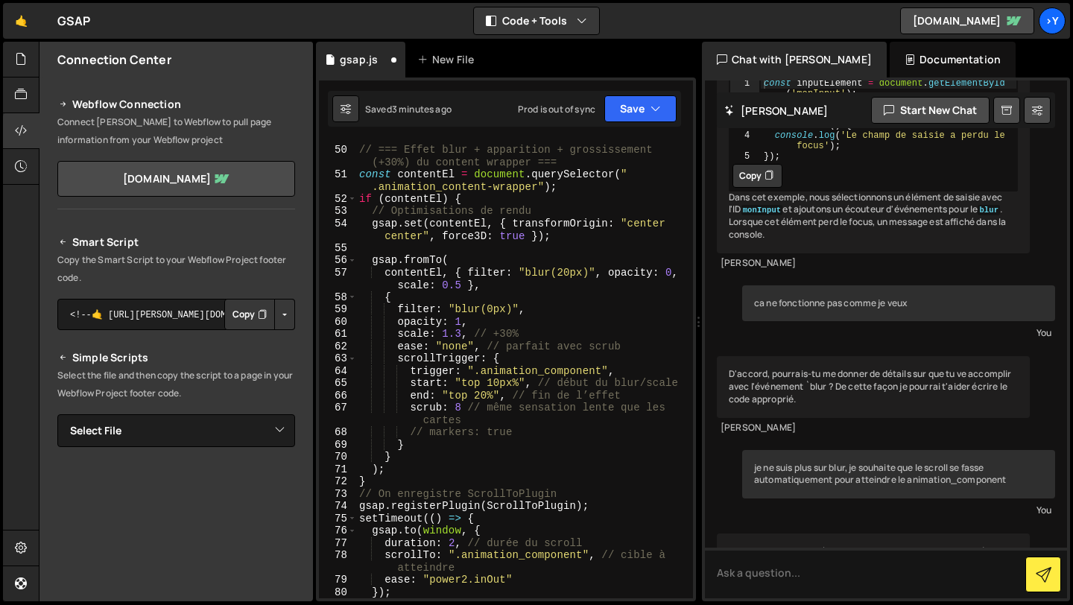
scroll to position [673, 0]
click at [652, 101] on icon "button" at bounding box center [655, 108] width 10 height 15
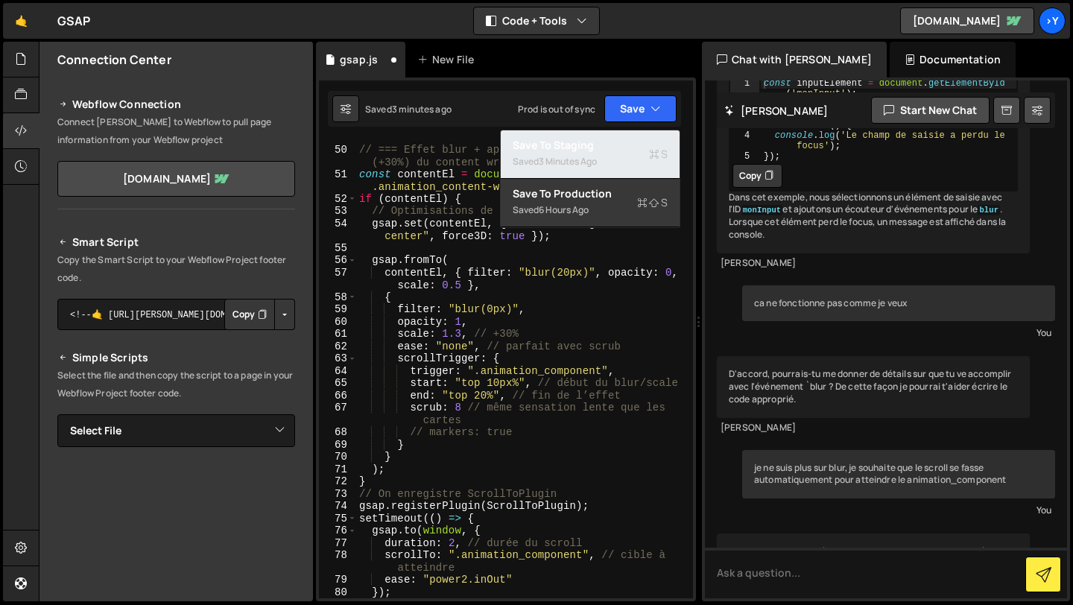
click at [609, 158] on div "Saved 3 minutes ago" at bounding box center [589, 162] width 155 height 18
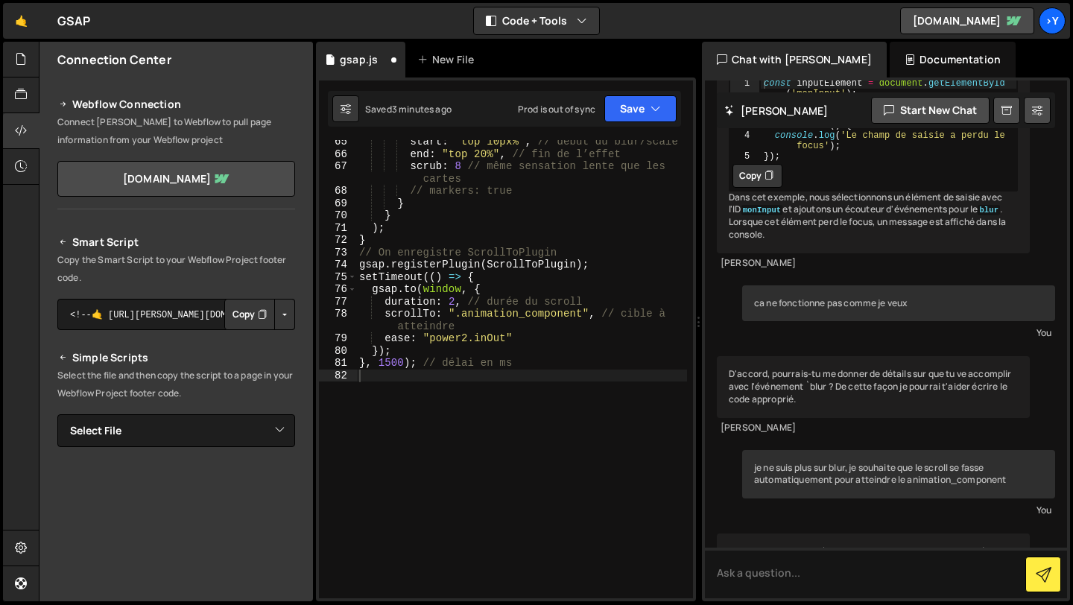
scroll to position [914, 0]
click at [968, 27] on link "[DOMAIN_NAME]" at bounding box center [967, 20] width 134 height 27
click at [954, 20] on link "[DOMAIN_NAME]" at bounding box center [967, 20] width 134 height 27
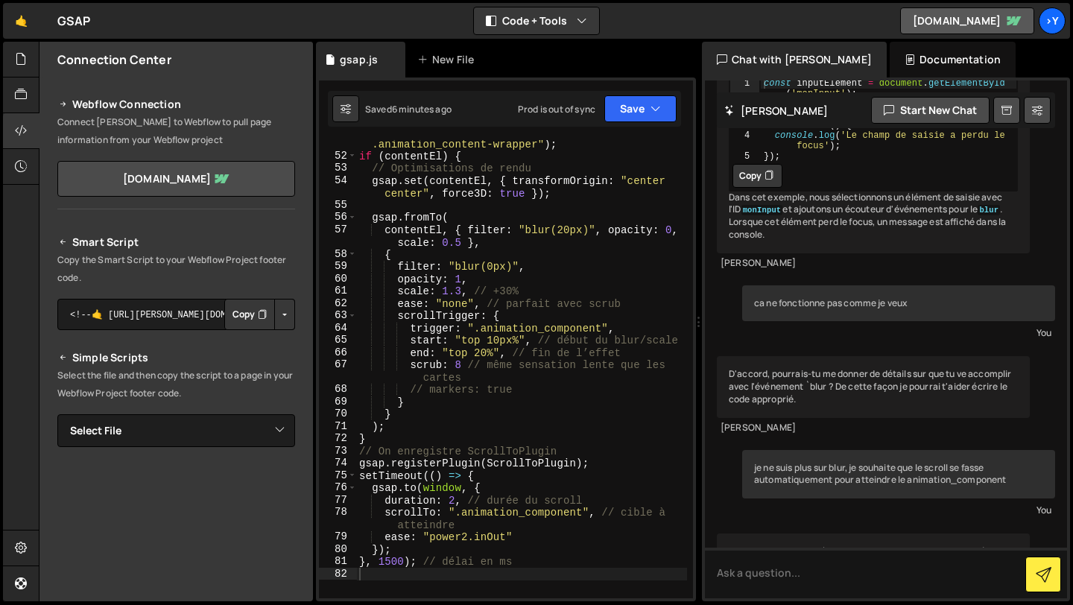
scroll to position [715, 0]
click at [510, 343] on div "const contentEl = document . querySelector ( " .animation_content-wrapper" ) ; …" at bounding box center [521, 372] width 331 height 495
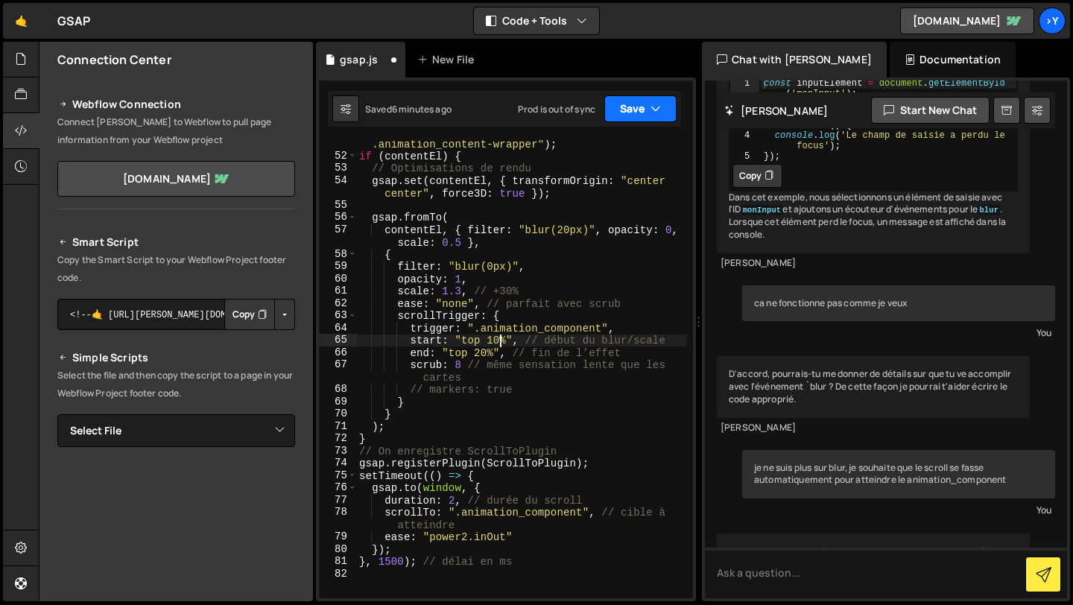
click at [647, 112] on button "Save" at bounding box center [640, 108] width 72 height 27
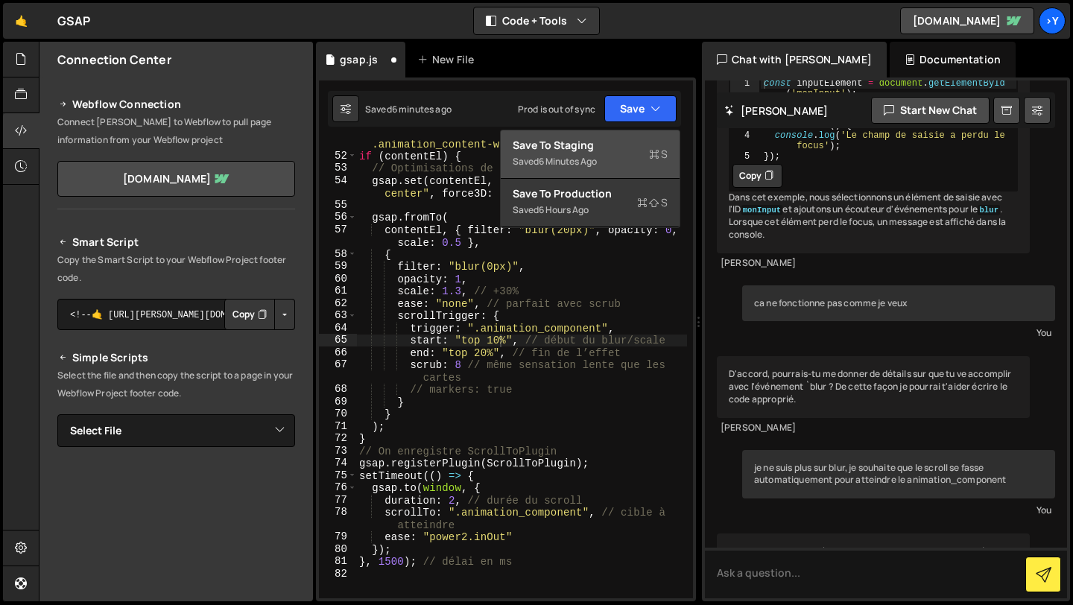
click at [621, 144] on div "Save to Staging S" at bounding box center [589, 145] width 155 height 15
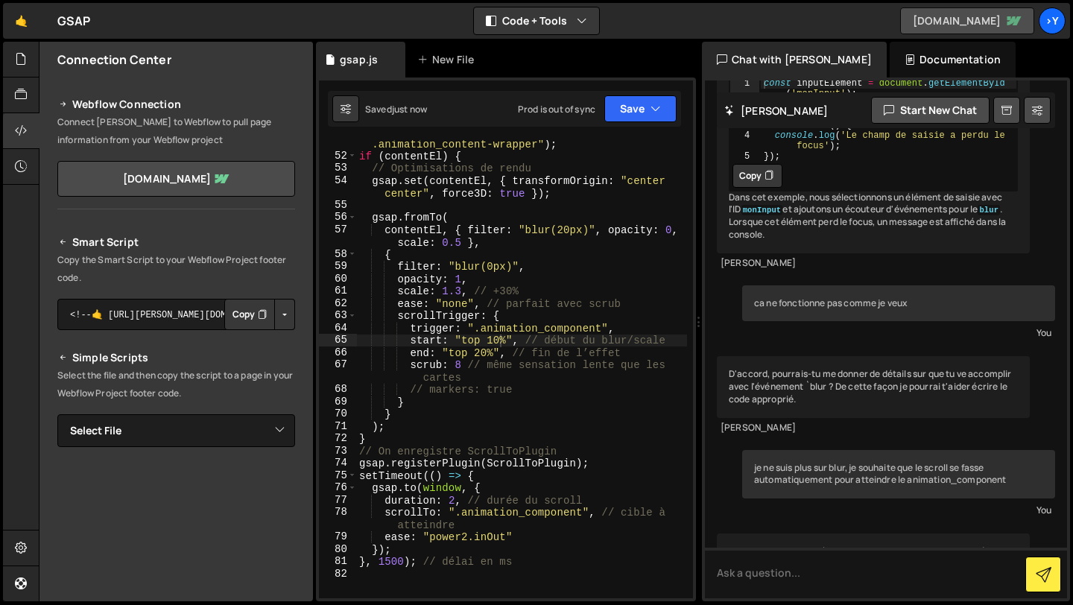
click at [954, 23] on link "[DOMAIN_NAME]" at bounding box center [967, 20] width 134 height 27
click at [459, 365] on div "const contentEl = document . querySelector ( " .animation_content-wrapper" ) ; …" at bounding box center [521, 372] width 331 height 495
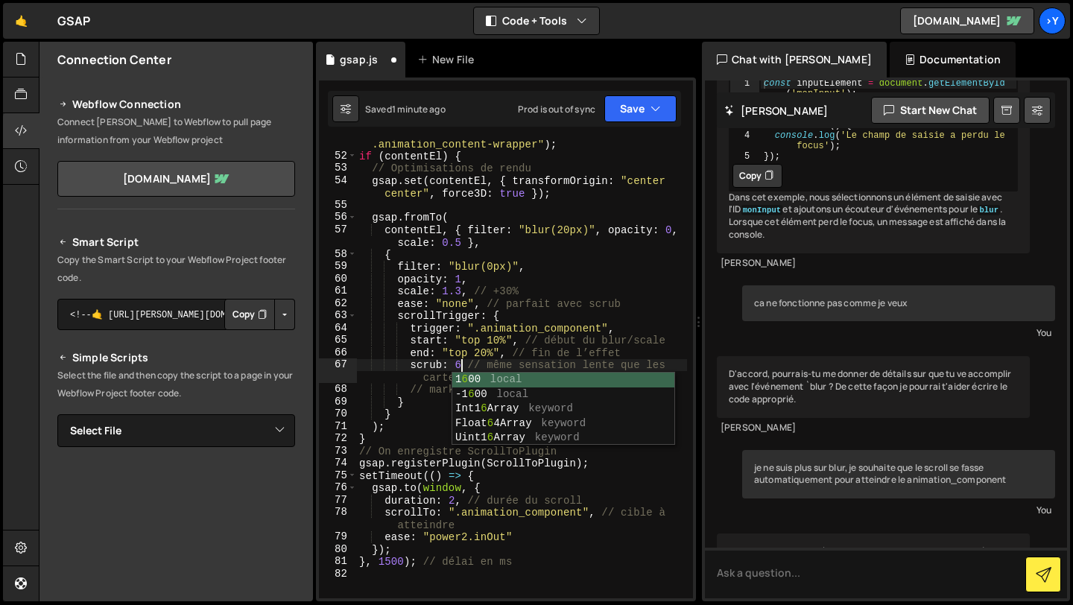
scroll to position [0, 7]
click at [642, 120] on button "Save" at bounding box center [640, 108] width 72 height 27
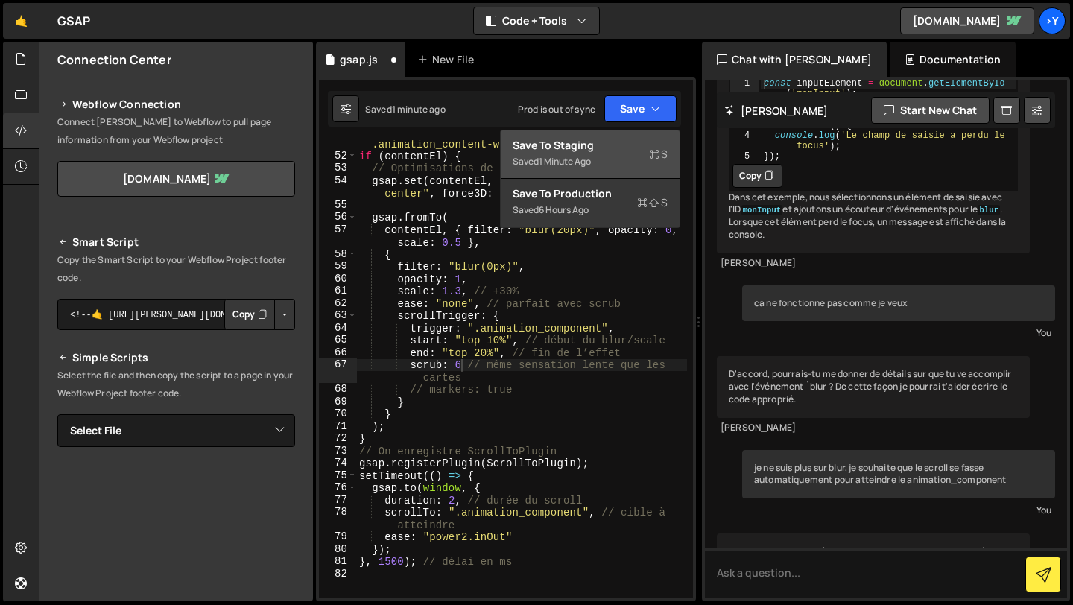
click at [621, 145] on div "Save to Staging S" at bounding box center [589, 145] width 155 height 15
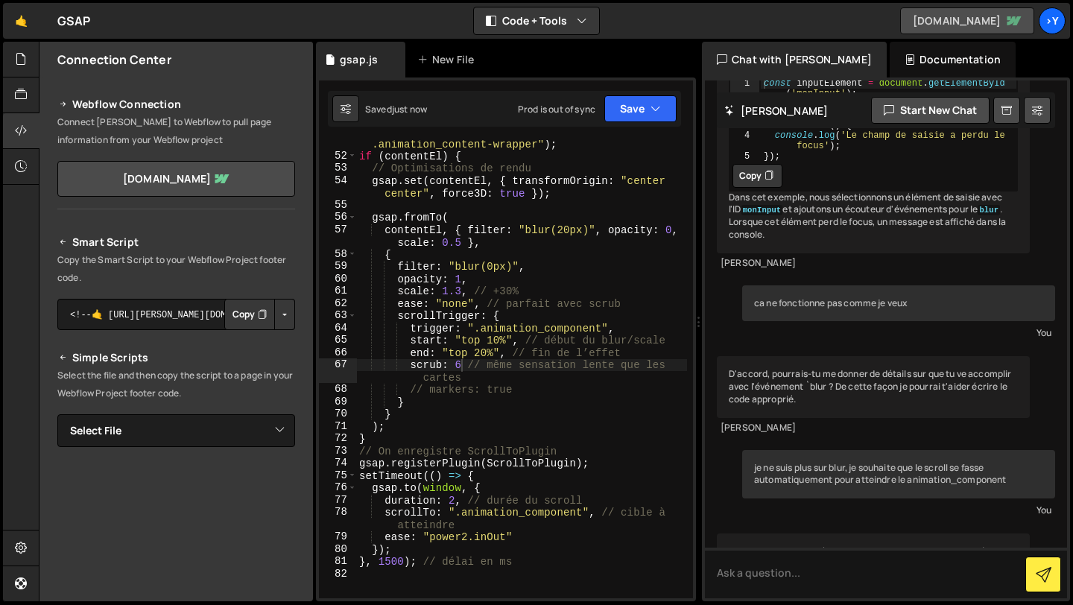
click at [944, 25] on link "[DOMAIN_NAME]" at bounding box center [967, 20] width 134 height 27
click at [463, 367] on div "const contentEl = document . querySelector ( " .animation_content-wrapper" ) ; …" at bounding box center [521, 372] width 331 height 495
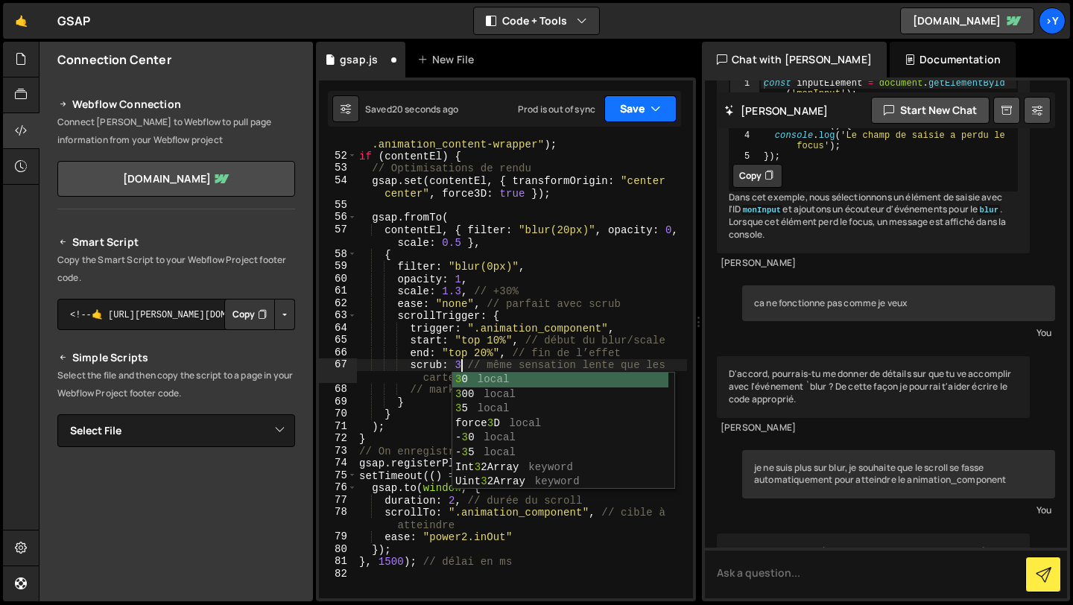
click at [633, 109] on button "Save" at bounding box center [640, 108] width 72 height 27
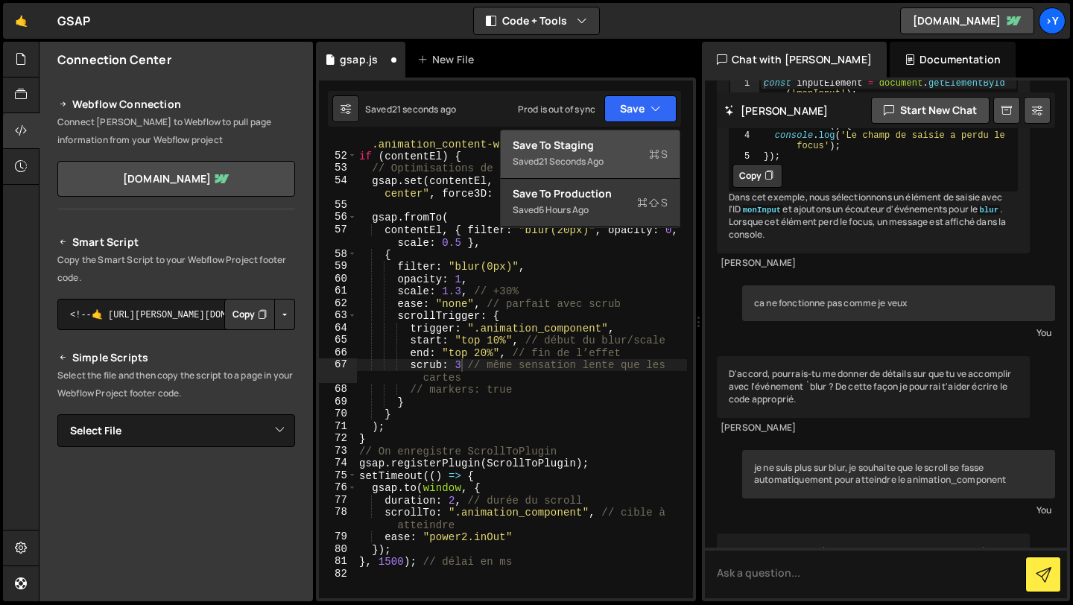
click at [591, 175] on button "Save to Staging S Saved 21 seconds ago" at bounding box center [590, 154] width 179 height 48
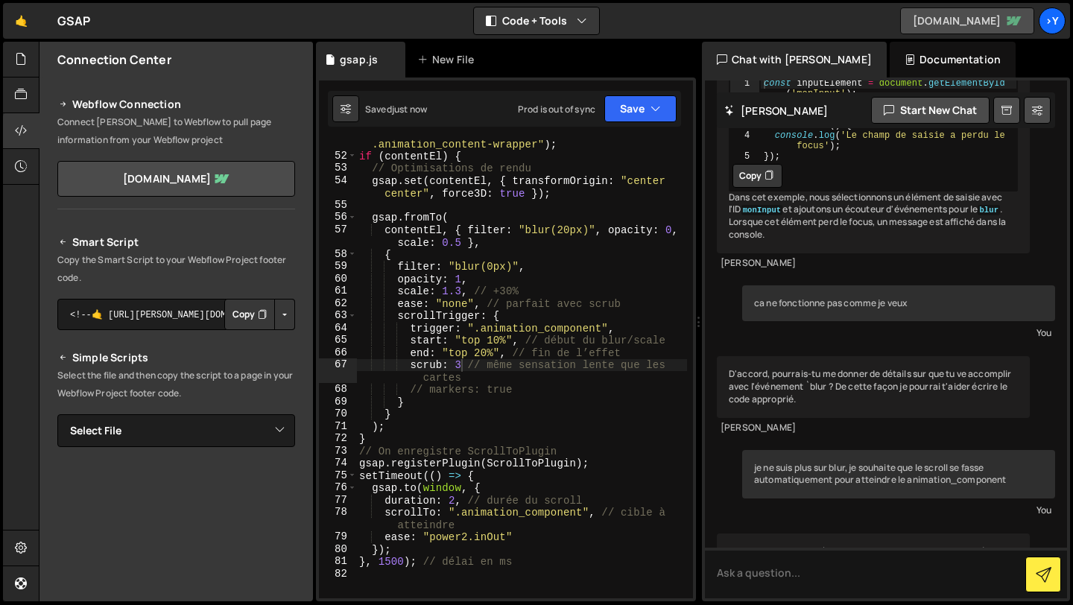
click at [967, 31] on link "[DOMAIN_NAME]" at bounding box center [967, 20] width 134 height 27
click at [461, 365] on div "const contentEl = document . querySelector ( " .animation_content-wrapper" ) ; …" at bounding box center [521, 372] width 331 height 495
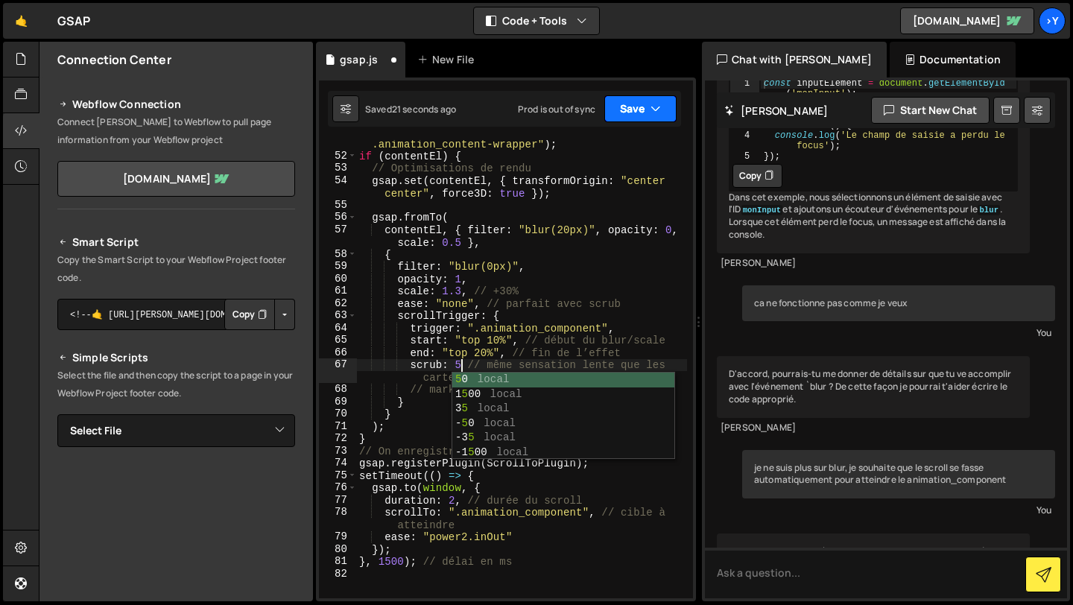
type textarea "scrub: 5 // même sensation lente que les cartes"
click at [652, 104] on icon "button" at bounding box center [655, 108] width 10 height 15
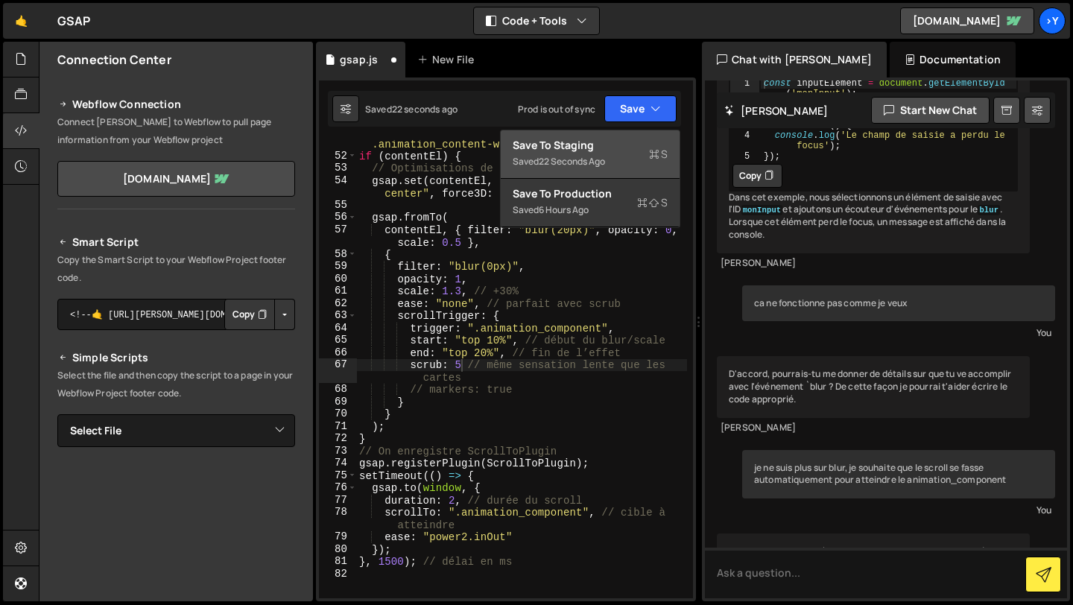
click at [617, 138] on div "Save to Staging S" at bounding box center [589, 145] width 155 height 15
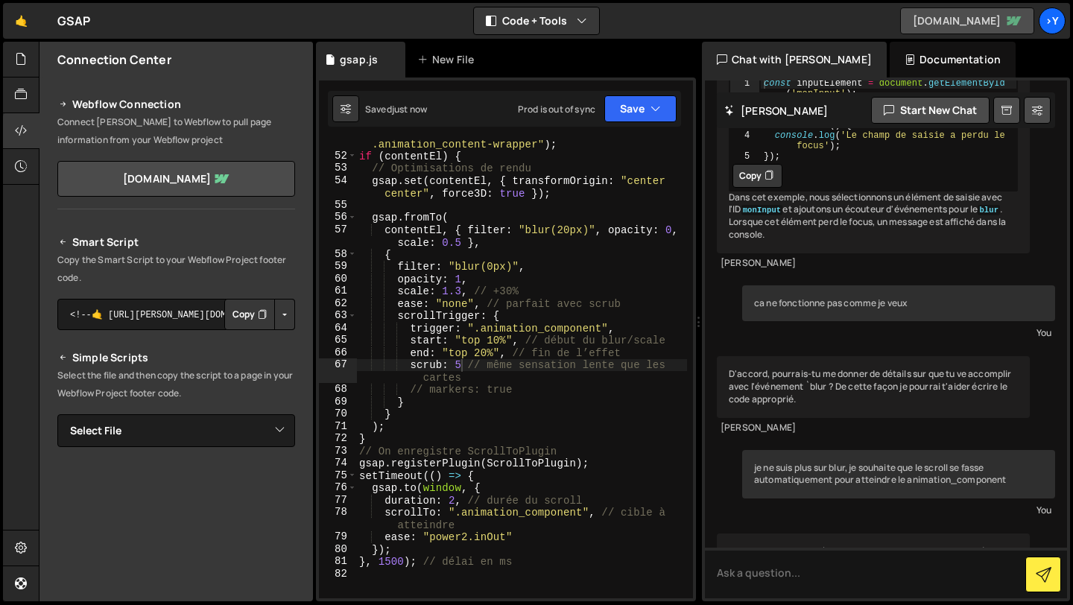
click at [924, 13] on link "[DOMAIN_NAME]" at bounding box center [967, 20] width 134 height 27
